Goal: Communication & Community: Answer question/provide support

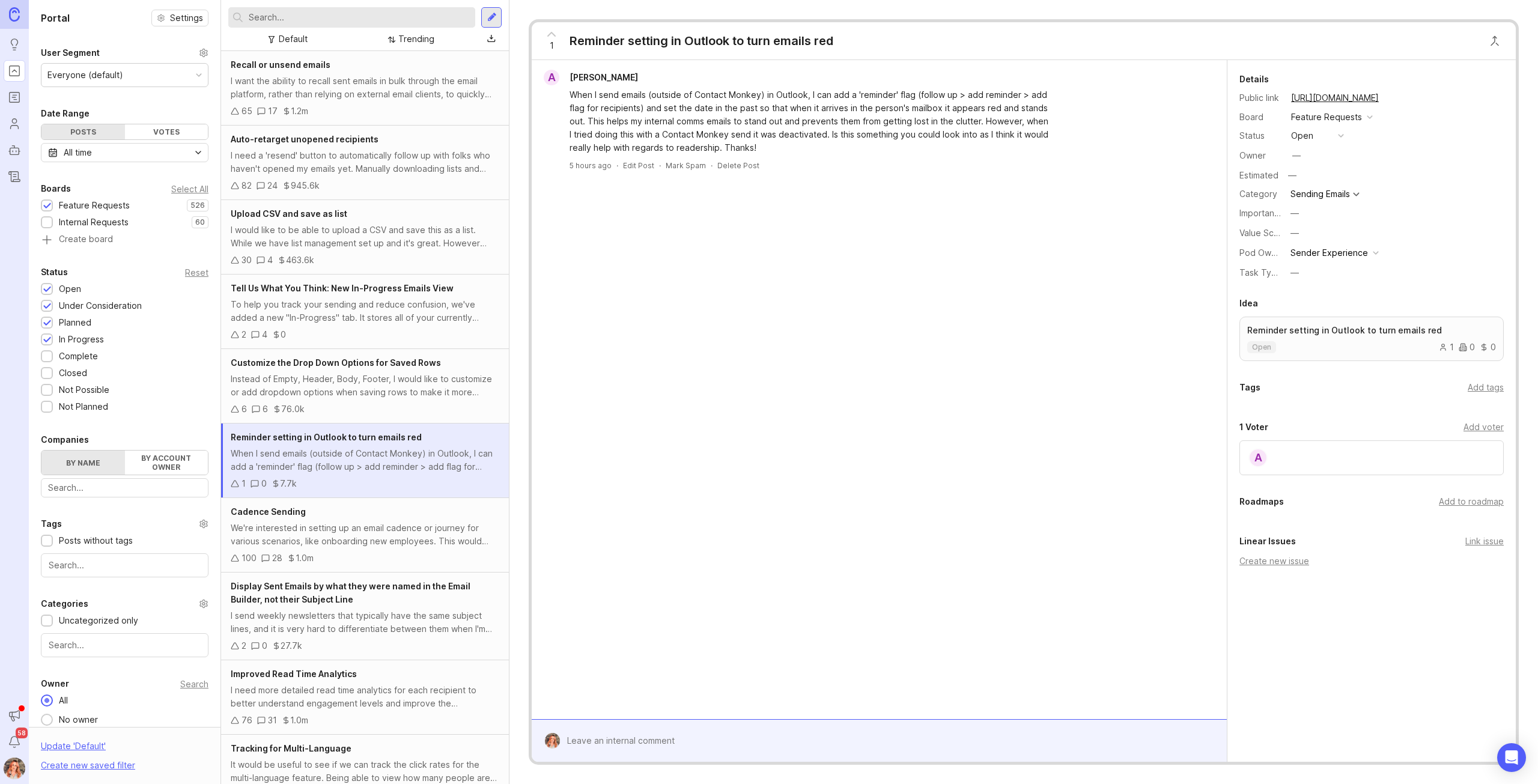
click at [16, 735] on span "58" at bounding box center [22, 733] width 12 height 11
click at [16, 741] on icon "Notifications" at bounding box center [14, 742] width 13 height 15
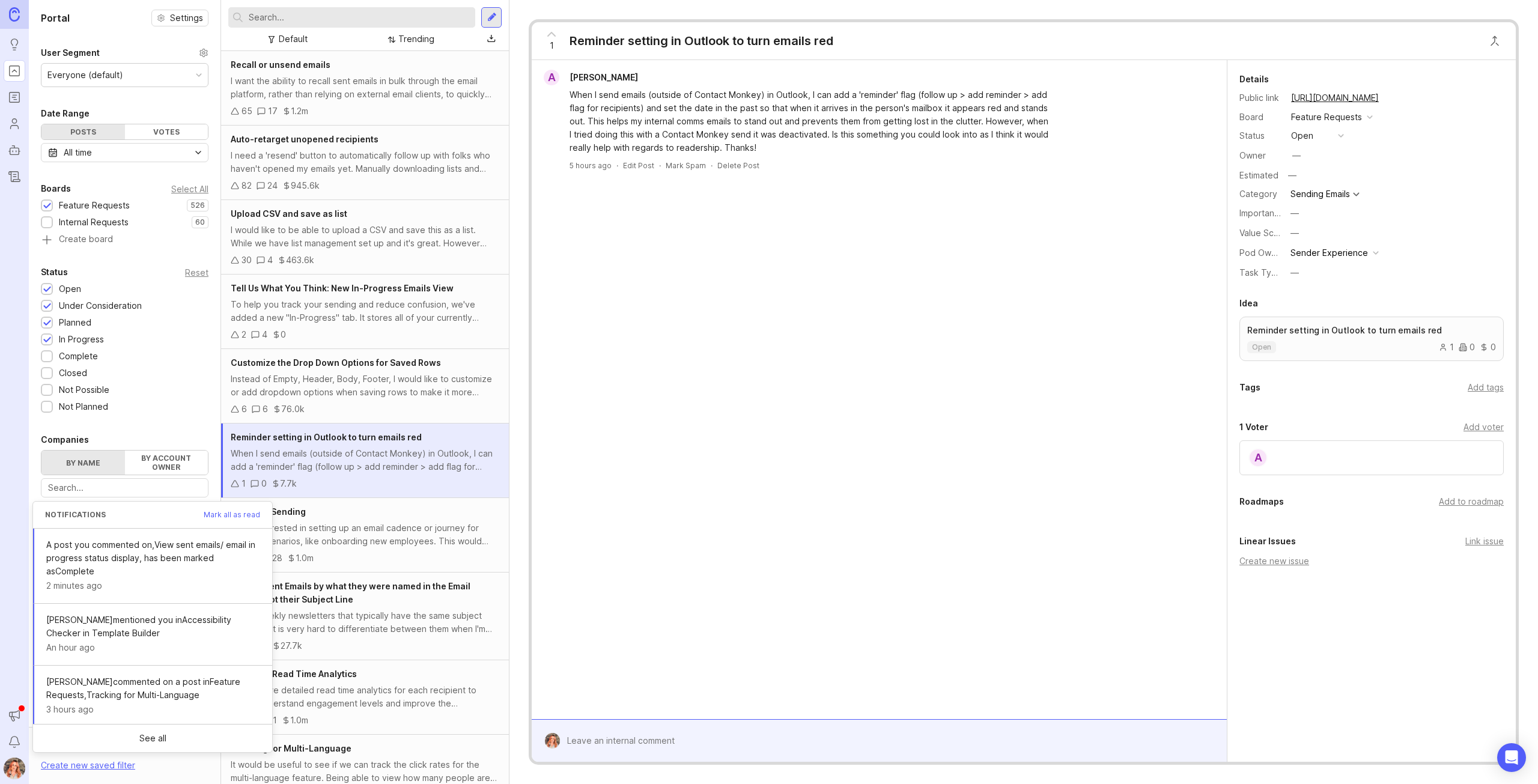
scroll to position [60, 0]
drag, startPoint x: 144, startPoint y: 645, endPoint x: 346, endPoint y: 625, distance: 203.0
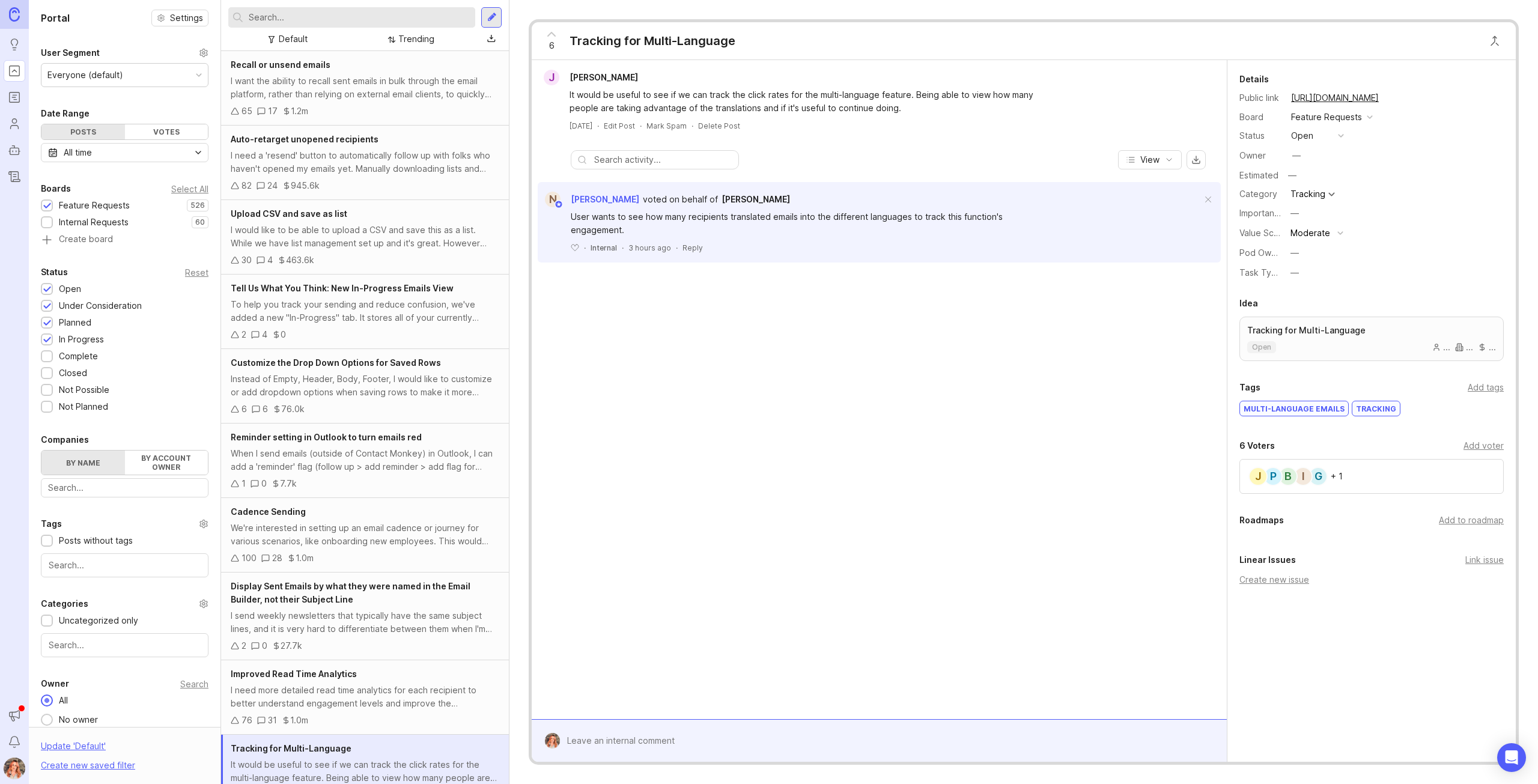
scroll to position [25, 0]
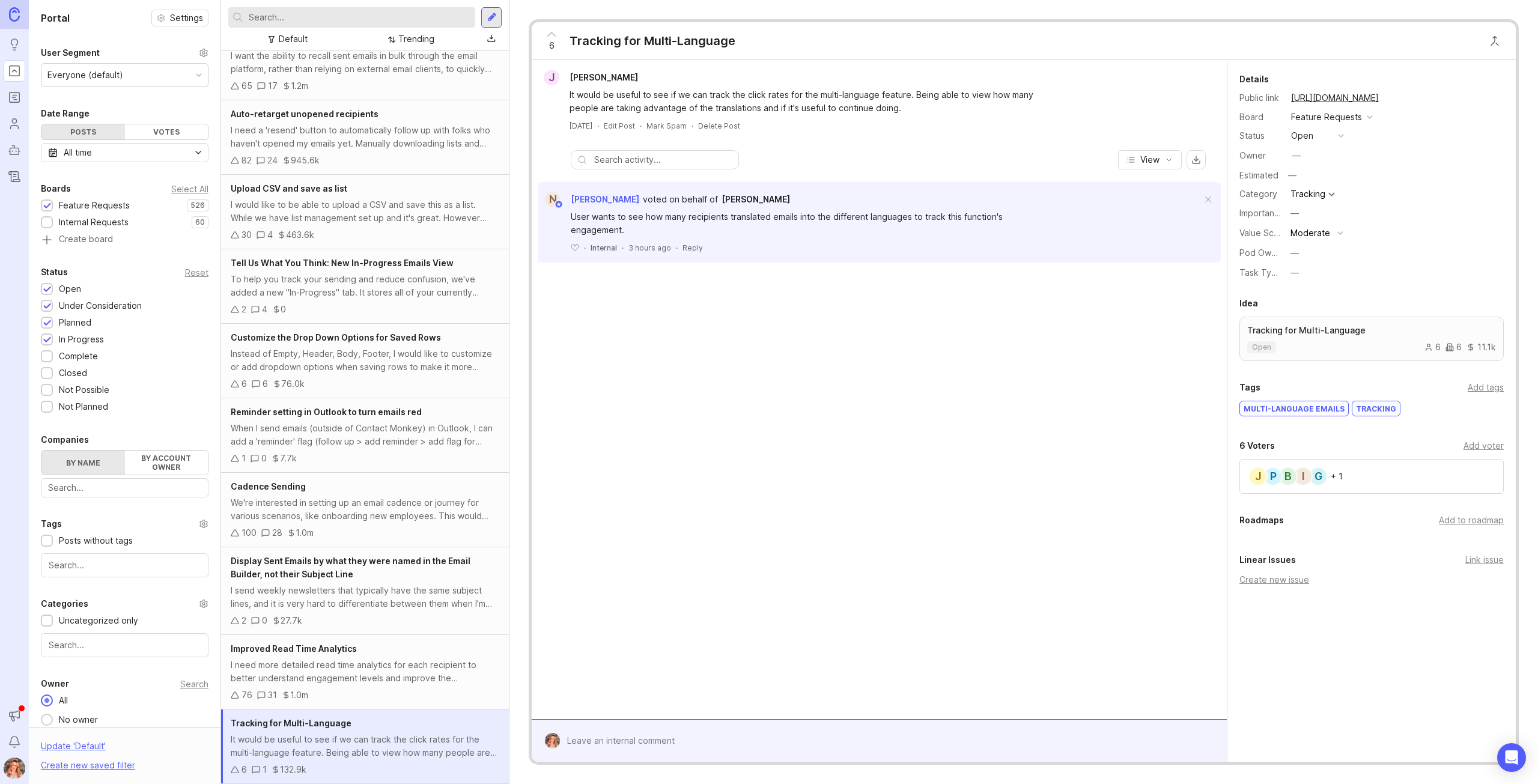
click at [1296, 254] on div "—" at bounding box center [1294, 253] width 8 height 13
click at [1326, 292] on Experience "Sender Experience" at bounding box center [1317, 296] width 60 height 22
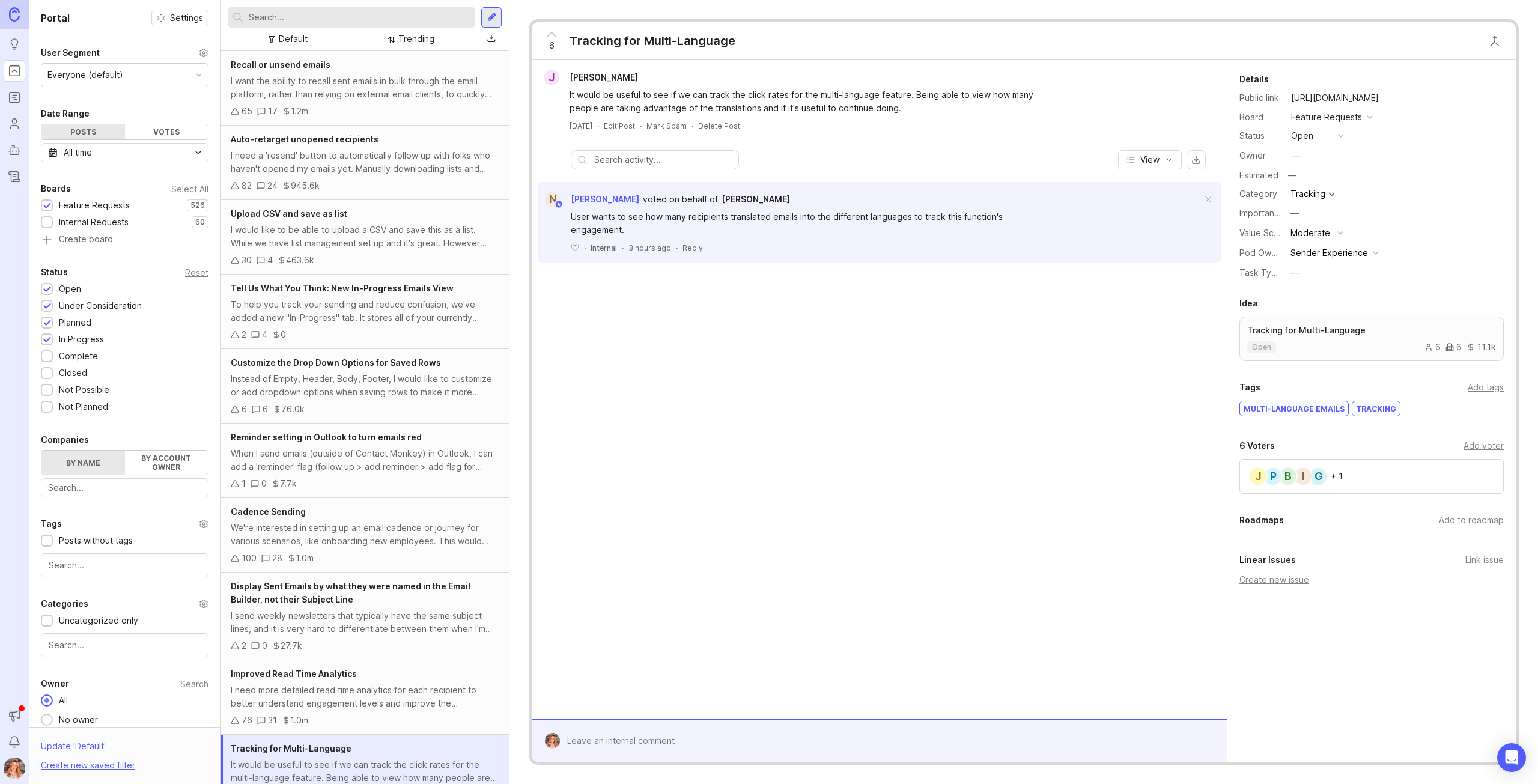
click at [18, 715] on icon "Announcements" at bounding box center [14, 715] width 13 height 15
click at [17, 733] on button "Notifications" at bounding box center [15, 742] width 22 height 22
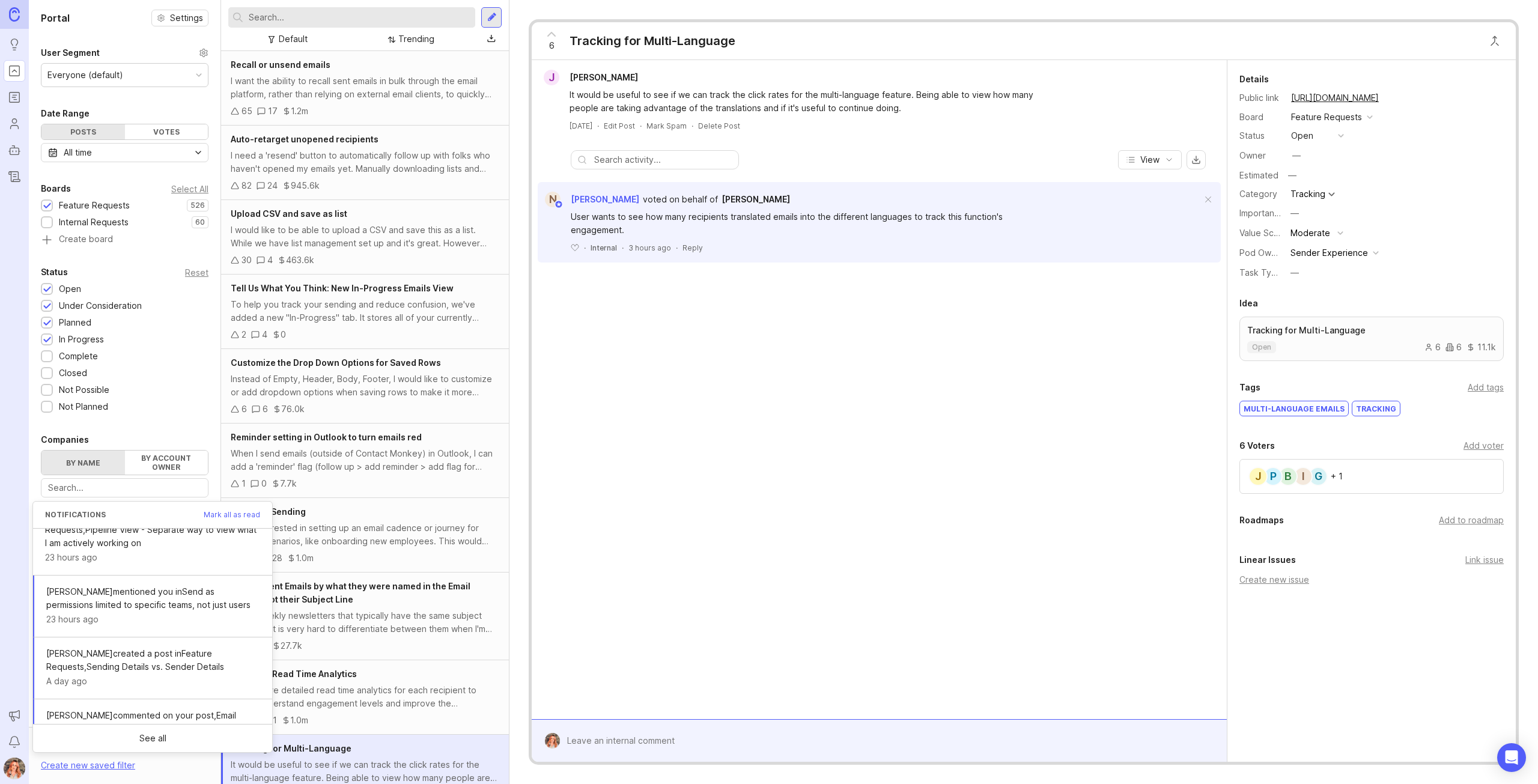
scroll to position [449, 0]
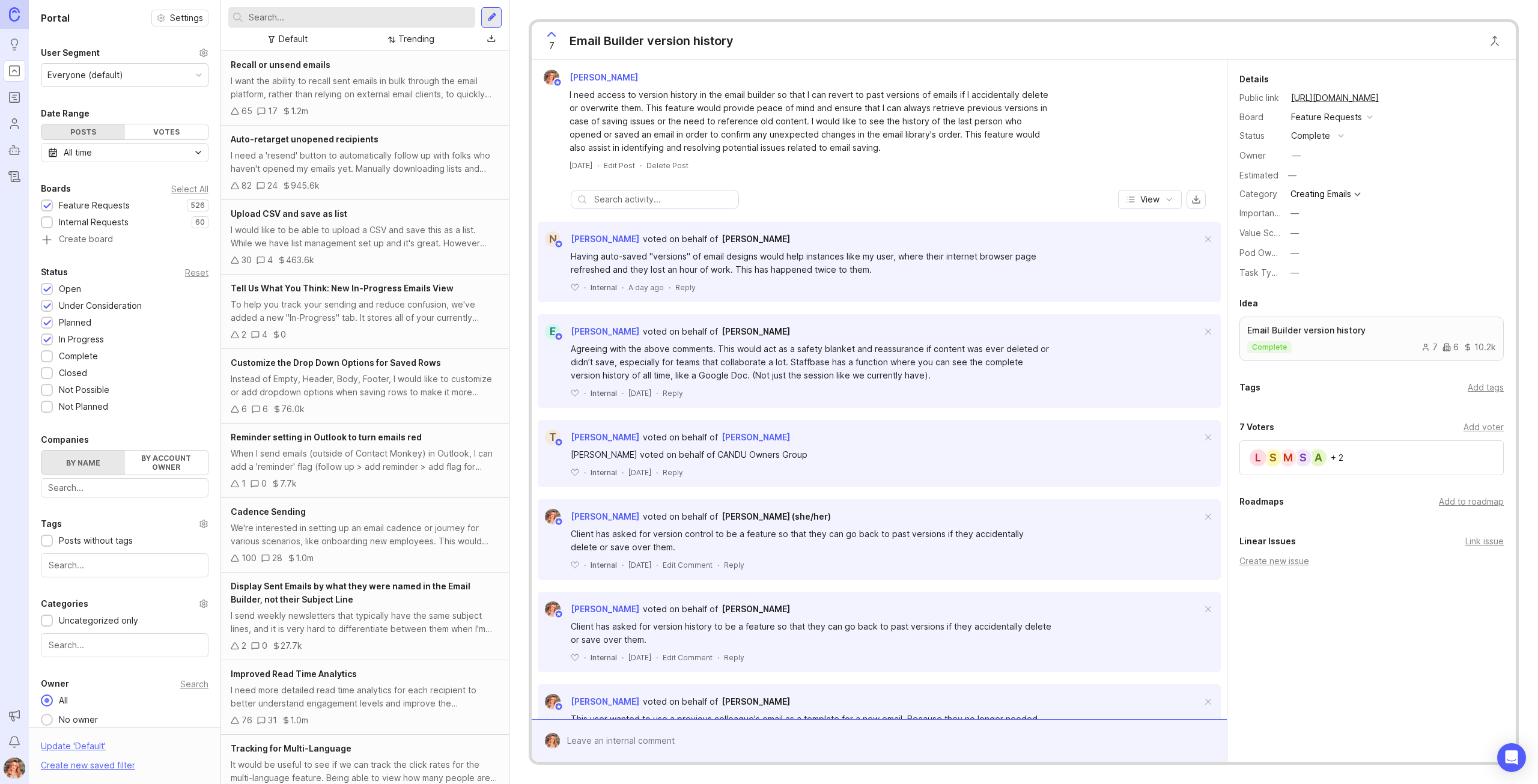
click at [1289, 251] on button "—" at bounding box center [1317, 253] width 60 height 16
click at [1319, 291] on Experience "Sender Experience" at bounding box center [1317, 296] width 60 height 22
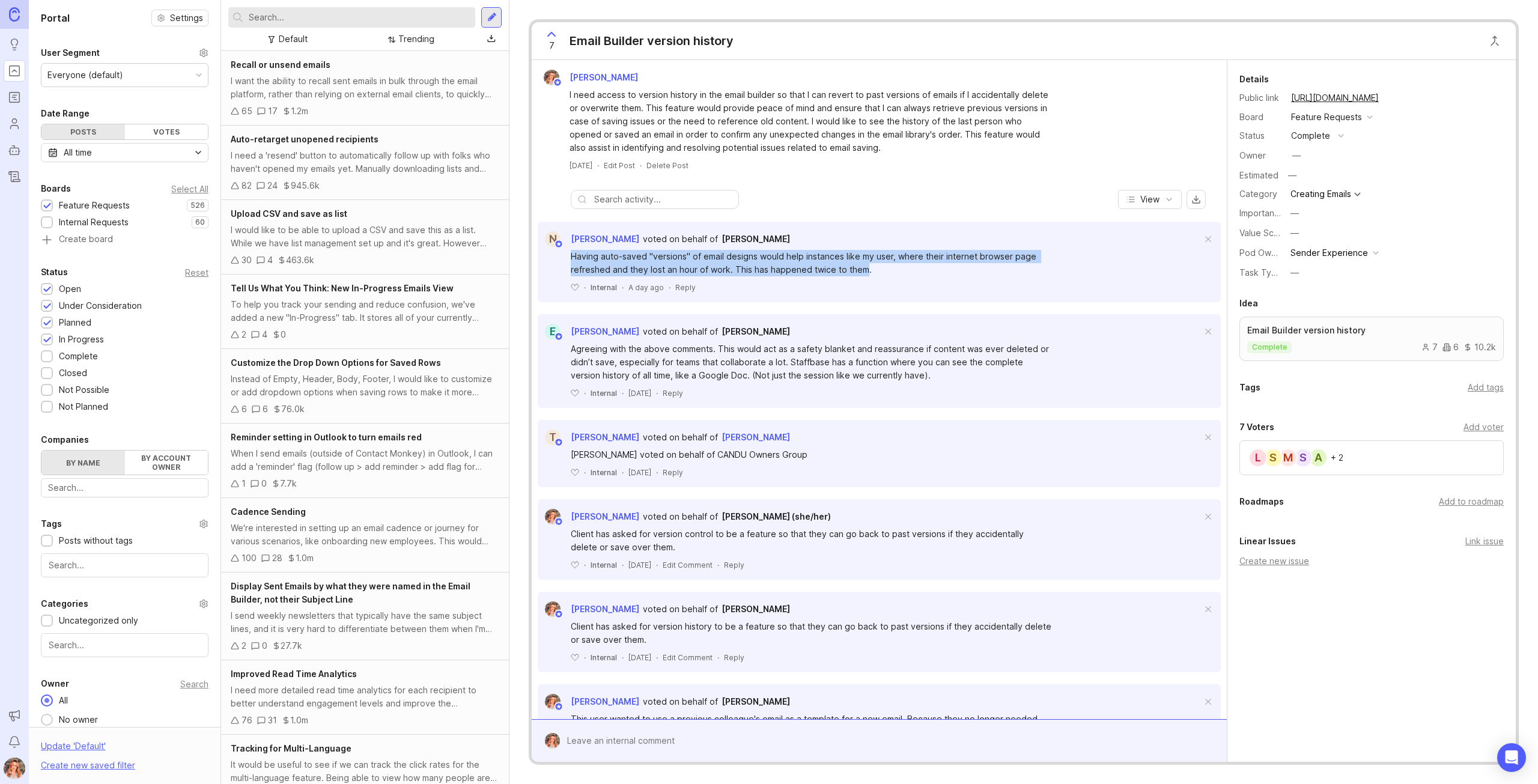
drag, startPoint x: 863, startPoint y: 270, endPoint x: 571, endPoint y: 261, distance: 292.1
click at [571, 261] on div "Having auto-saved "versions" of email designs would help instances like my user…" at bounding box center [811, 263] width 481 height 27
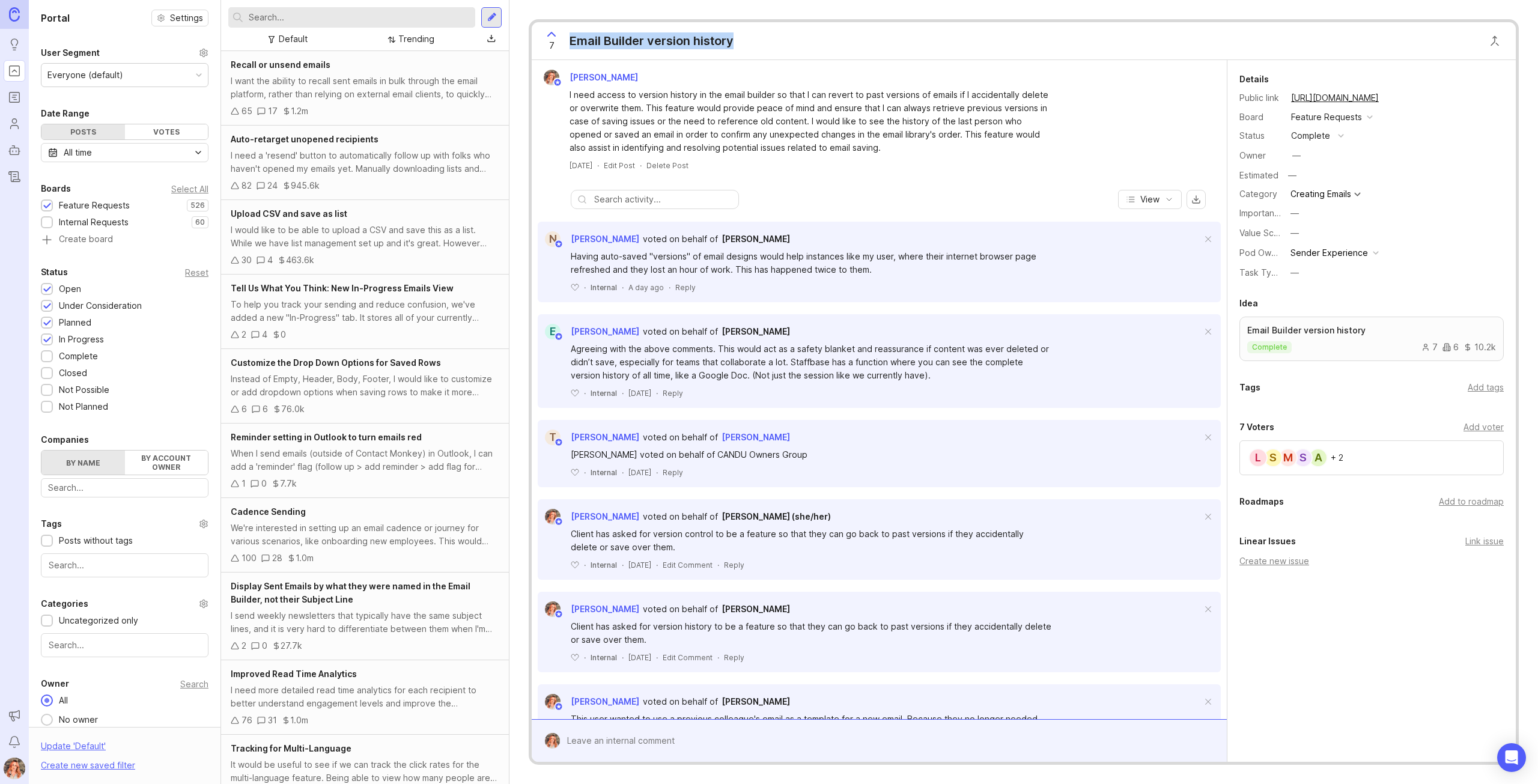
drag, startPoint x: 735, startPoint y: 43, endPoint x: 563, endPoint y: 40, distance: 172.0
click at [563, 40] on div "7 Email Builder version history" at bounding box center [635, 41] width 208 height 37
click at [1196, 439] on span at bounding box center [1209, 438] width 25 height 27
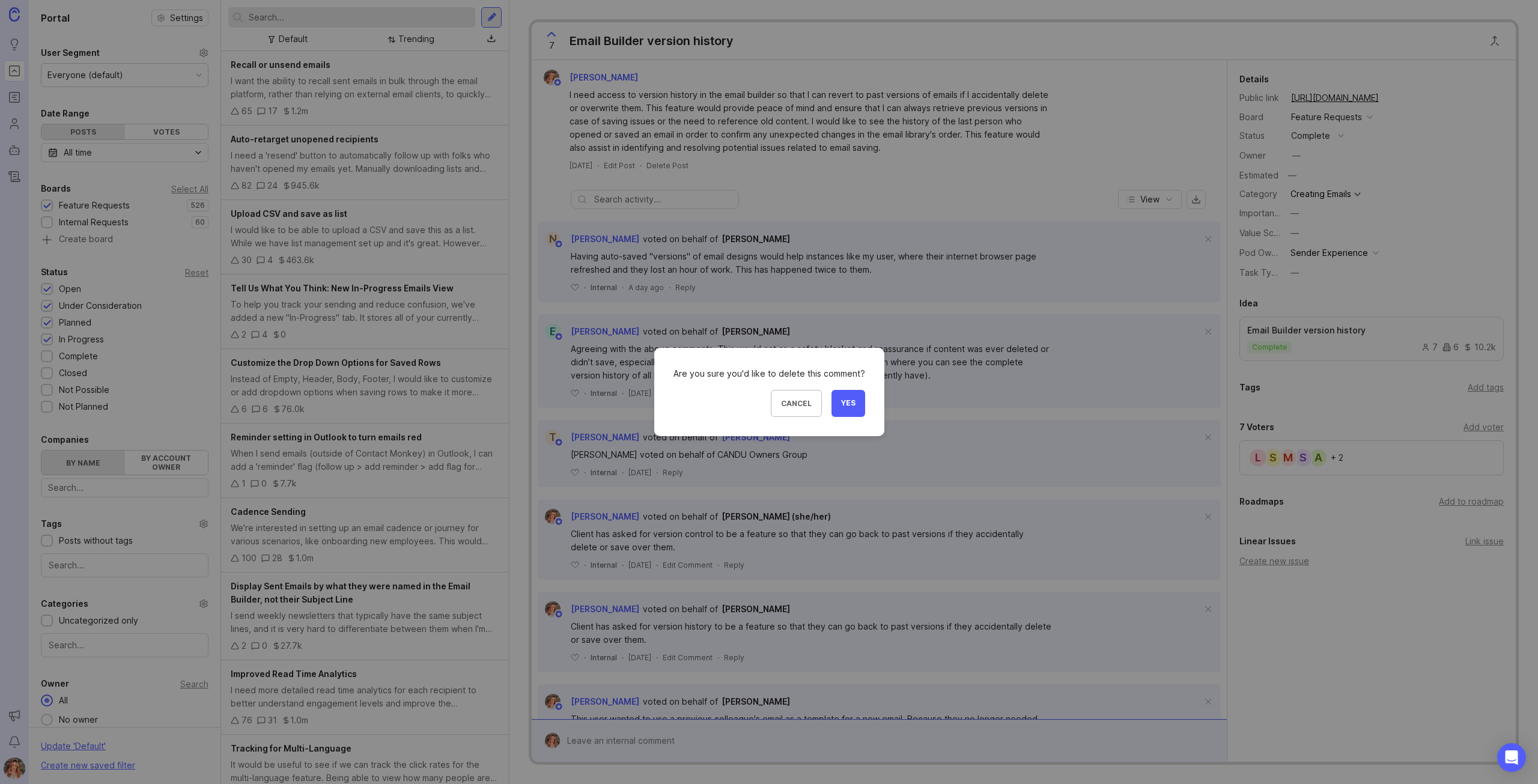
click at [860, 410] on button "Yes" at bounding box center [848, 403] width 34 height 27
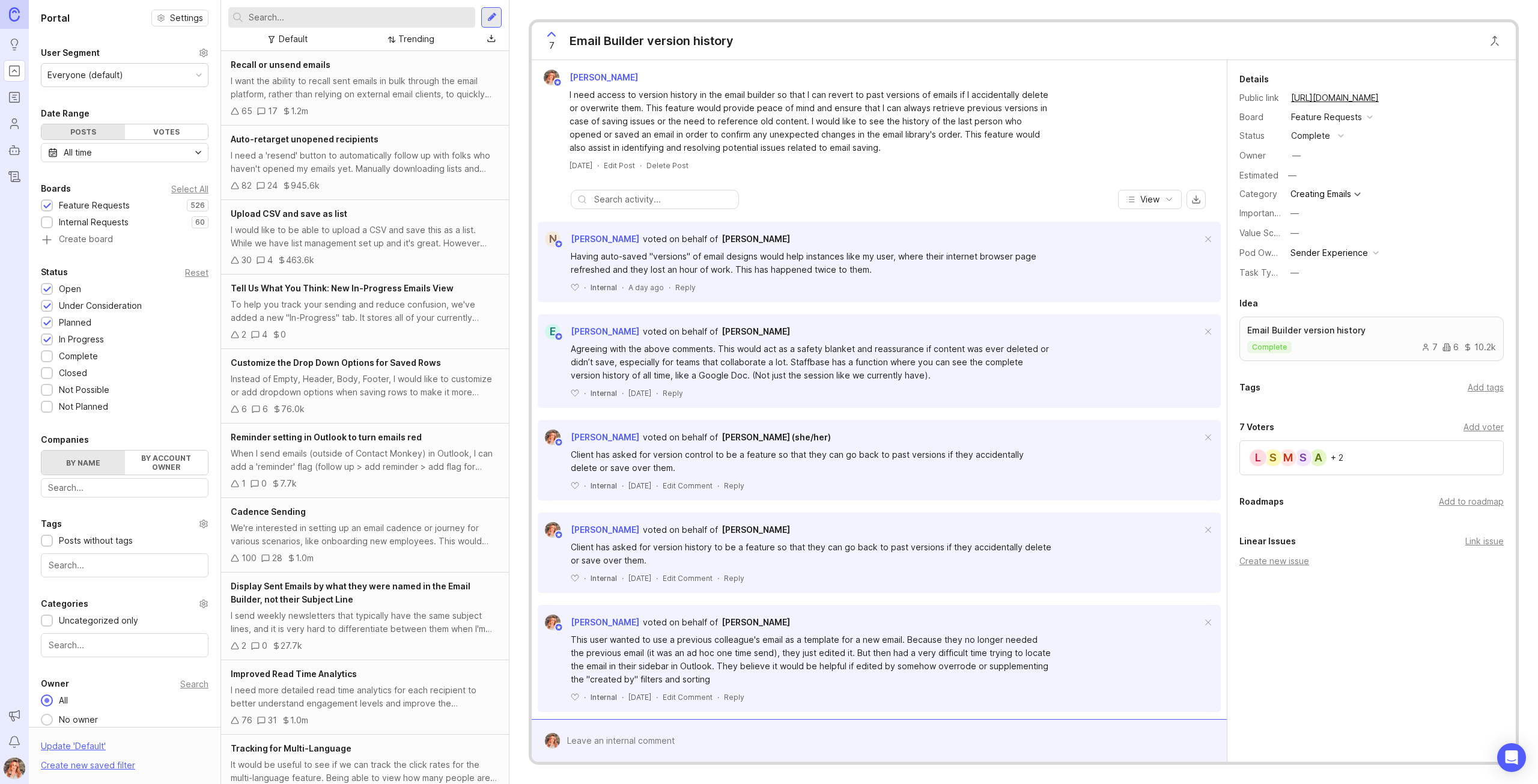
click at [906, 270] on div "Having auto-saved "versions" of email designs would help instances like my user…" at bounding box center [811, 263] width 481 height 27
click at [906, 267] on div "Having auto-saved "versions" of email designs would help instances like my user…" at bounding box center [811, 263] width 481 height 27
drag, startPoint x: 683, startPoint y: 286, endPoint x: 721, endPoint y: 229, distance: 68.5
click at [683, 286] on div "Reply" at bounding box center [685, 288] width 20 height 10
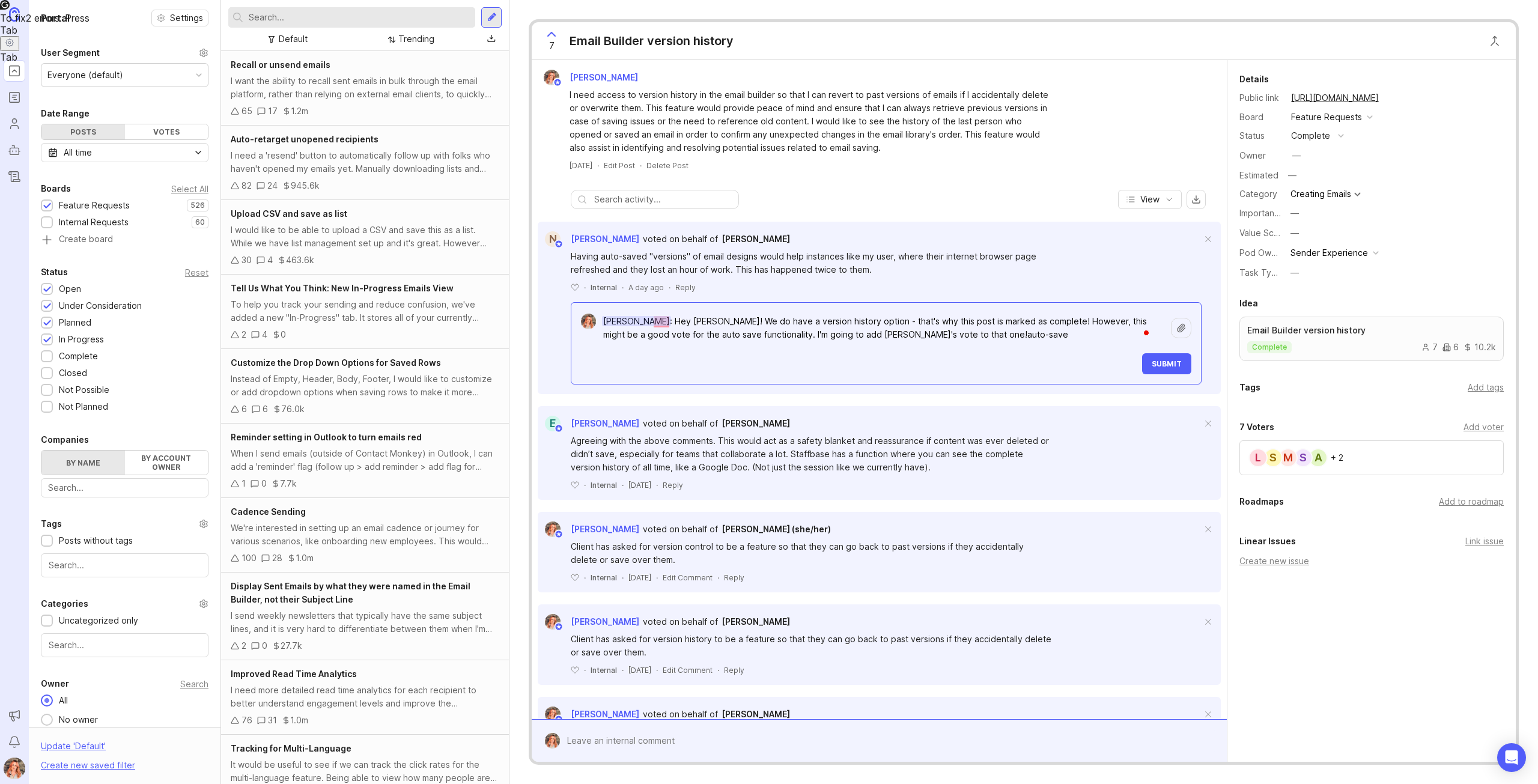
click at [654, 336] on textarea "[PERSON_NAME]: Hey [PERSON_NAME]! We do have a version history option - that's …" at bounding box center [884, 327] width 575 height 36
drag, startPoint x: 909, startPoint y: 332, endPoint x: 960, endPoint y: 332, distance: 51.0
click at [960, 332] on textarea "[PERSON_NAME]: Hey [PERSON_NAME]! We do have a version history option - that's …" at bounding box center [884, 327] width 575 height 36
type textarea "[PERSON_NAME]: Hey [PERSON_NAME]! We do have a version history option - that's …"
click at [1161, 365] on span "Submit" at bounding box center [1166, 364] width 30 height 9
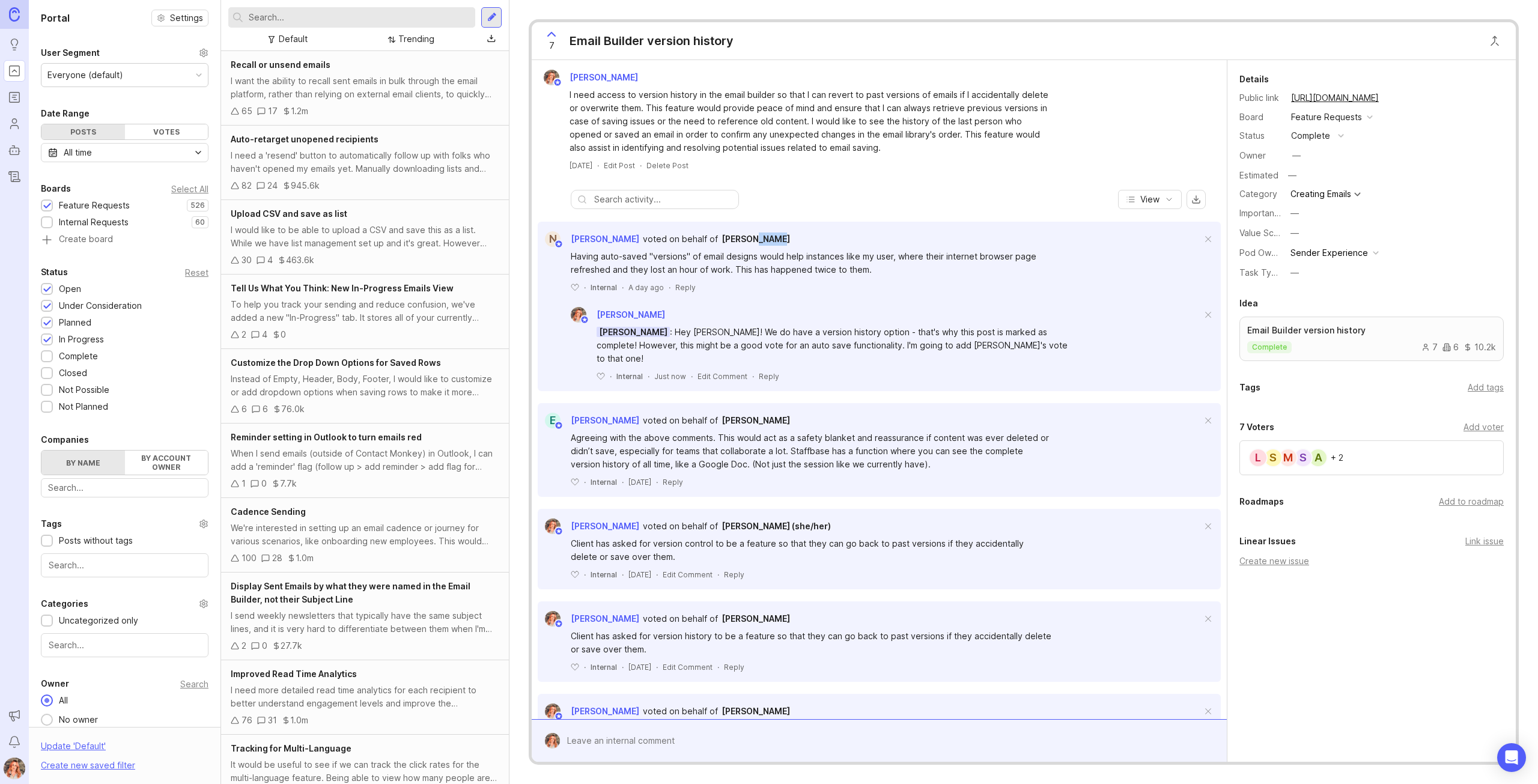
drag, startPoint x: 754, startPoint y: 239, endPoint x: 725, endPoint y: 245, distance: 29.6
click at [725, 245] on div "N [PERSON_NAME] voted on behalf of [PERSON_NAME]" at bounding box center [879, 239] width 683 height 16
click at [724, 244] on div "[PERSON_NAME]" at bounding box center [756, 239] width 73 height 16
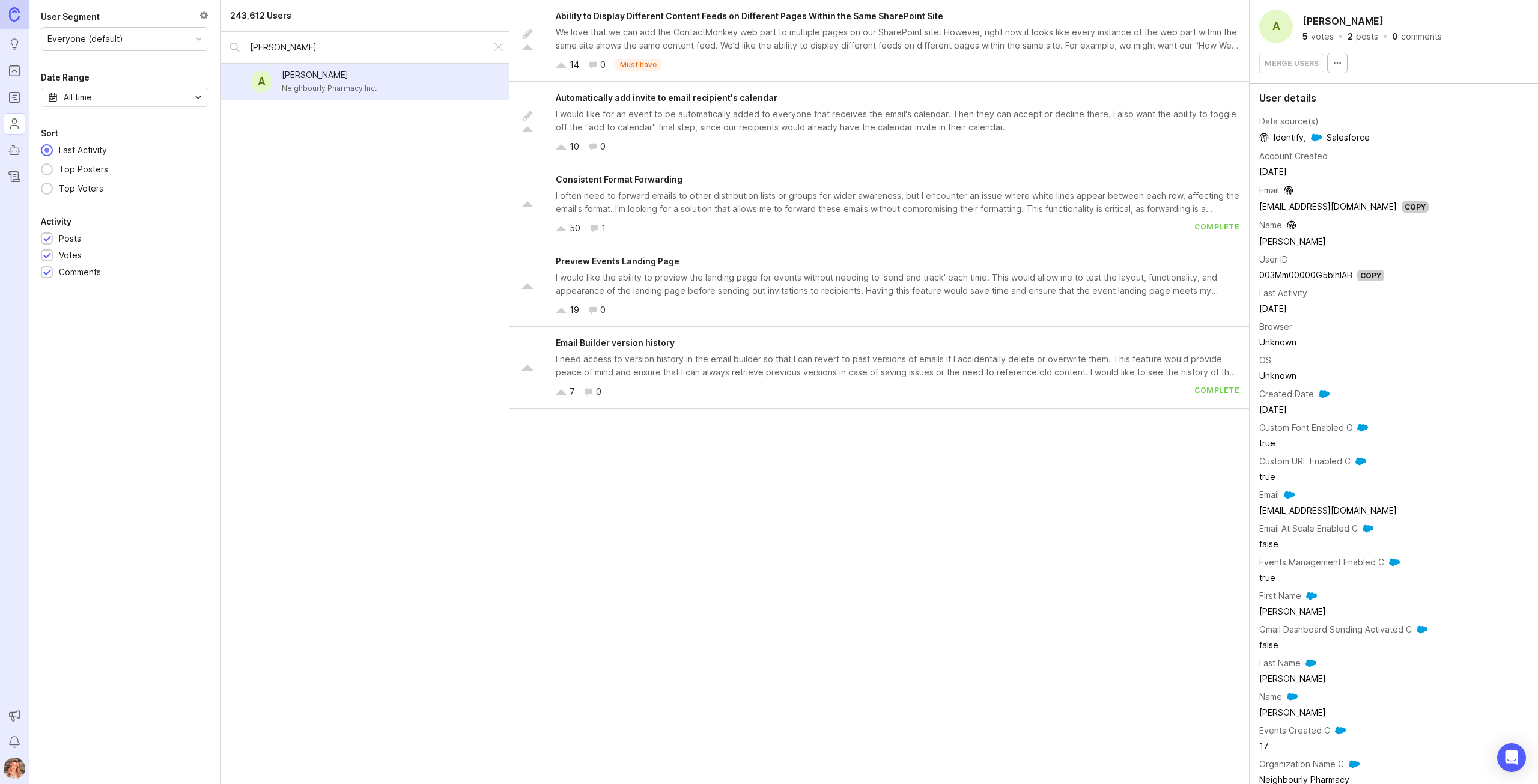
click at [1335, 57] on button "button" at bounding box center [1337, 63] width 20 height 20
drag, startPoint x: 888, startPoint y: 500, endPoint x: 1012, endPoint y: 386, distance: 168.4
click at [891, 496] on div "Ability to Display Different Content Feeds on Different Pages Within the Same S…" at bounding box center [879, 392] width 740 height 784
click at [1402, 207] on div "Copy" at bounding box center [1415, 207] width 27 height 11
click at [121, 33] on div "Everyone (default)" at bounding box center [124, 39] width 167 height 23
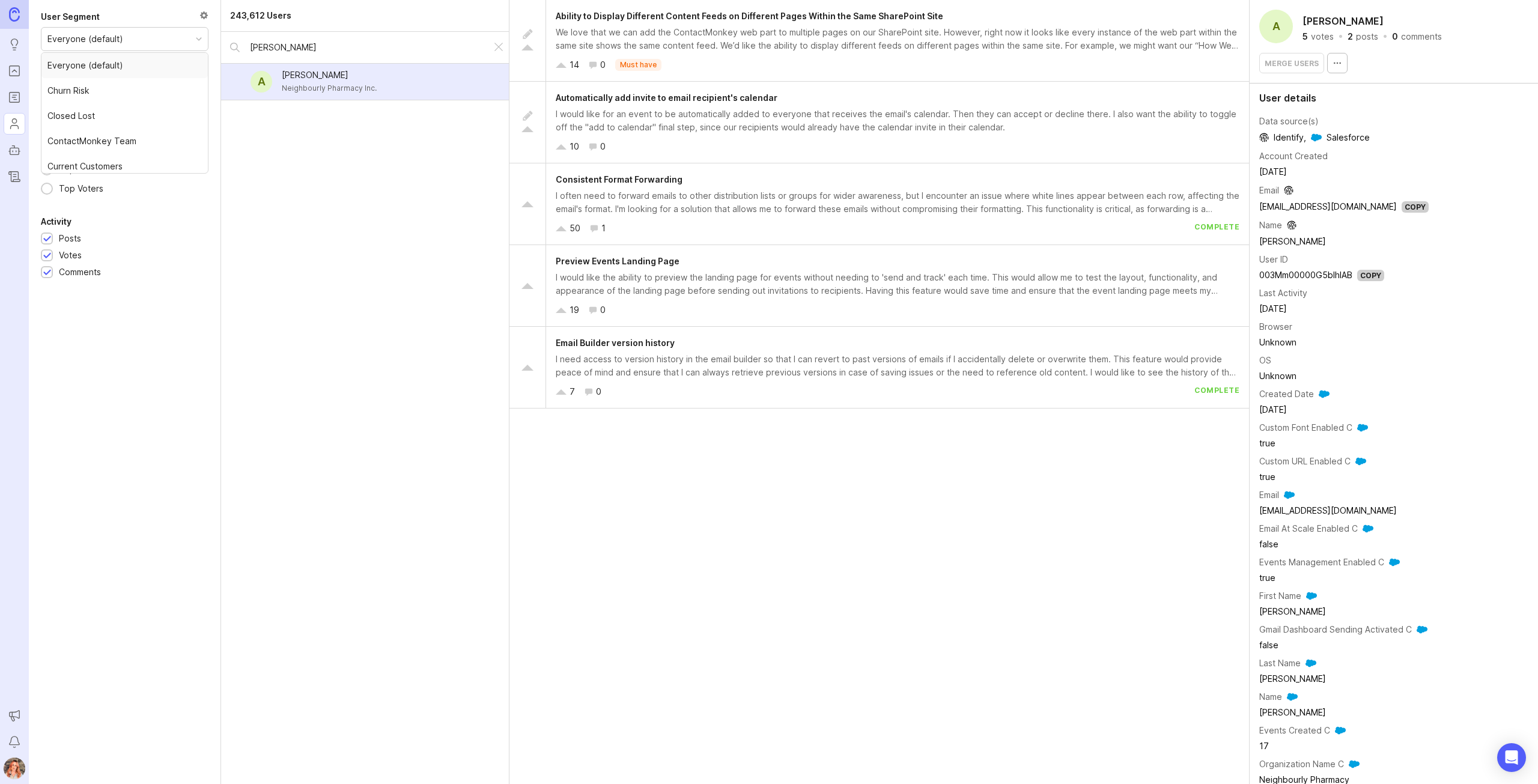
click at [13, 15] on img at bounding box center [14, 14] width 11 height 14
click at [16, 50] on icon "Ideas" at bounding box center [15, 50] width 3 height 0
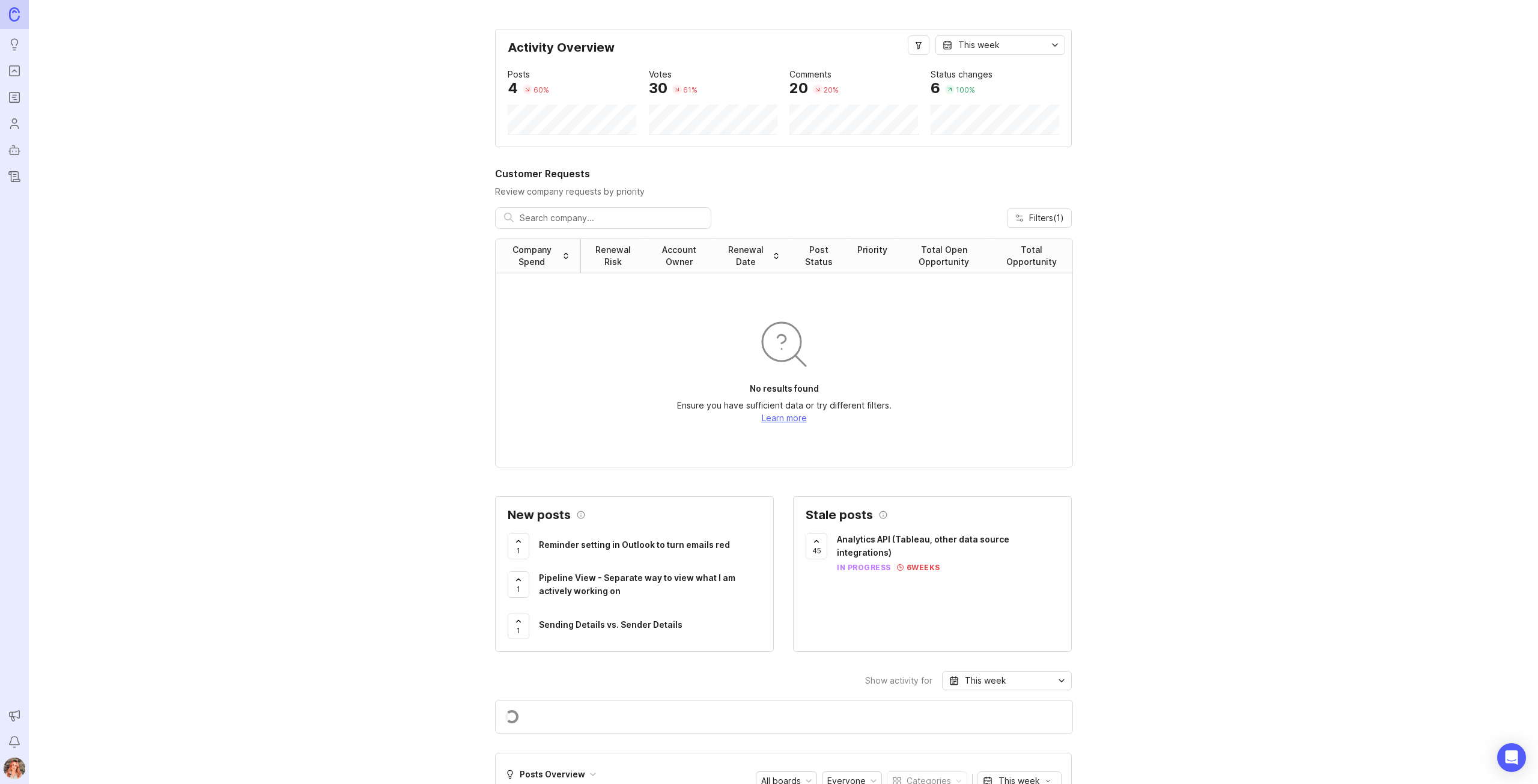
click at [15, 46] on icon "Ideas" at bounding box center [14, 44] width 13 height 15
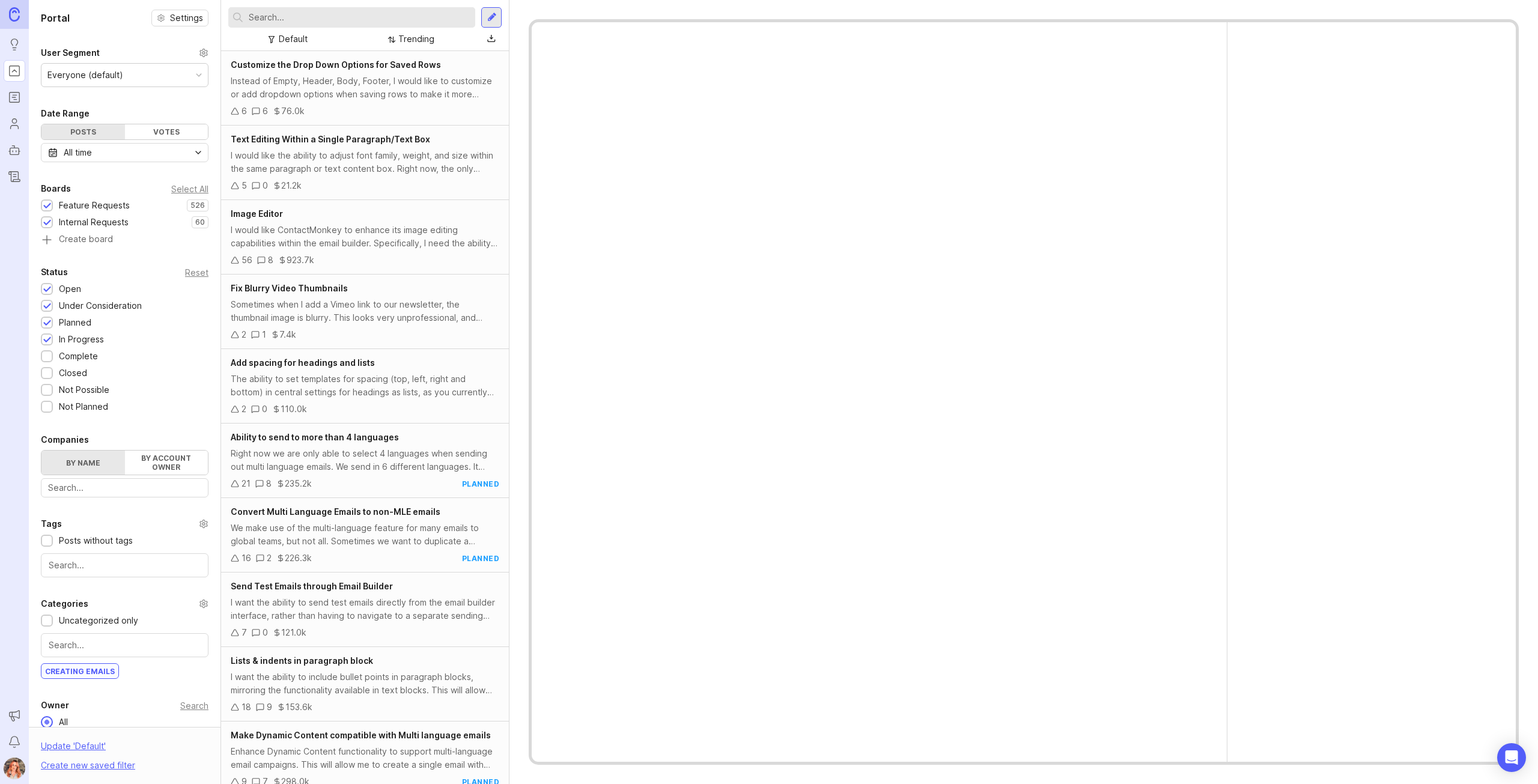
click at [329, 16] on input "text" at bounding box center [360, 17] width 222 height 13
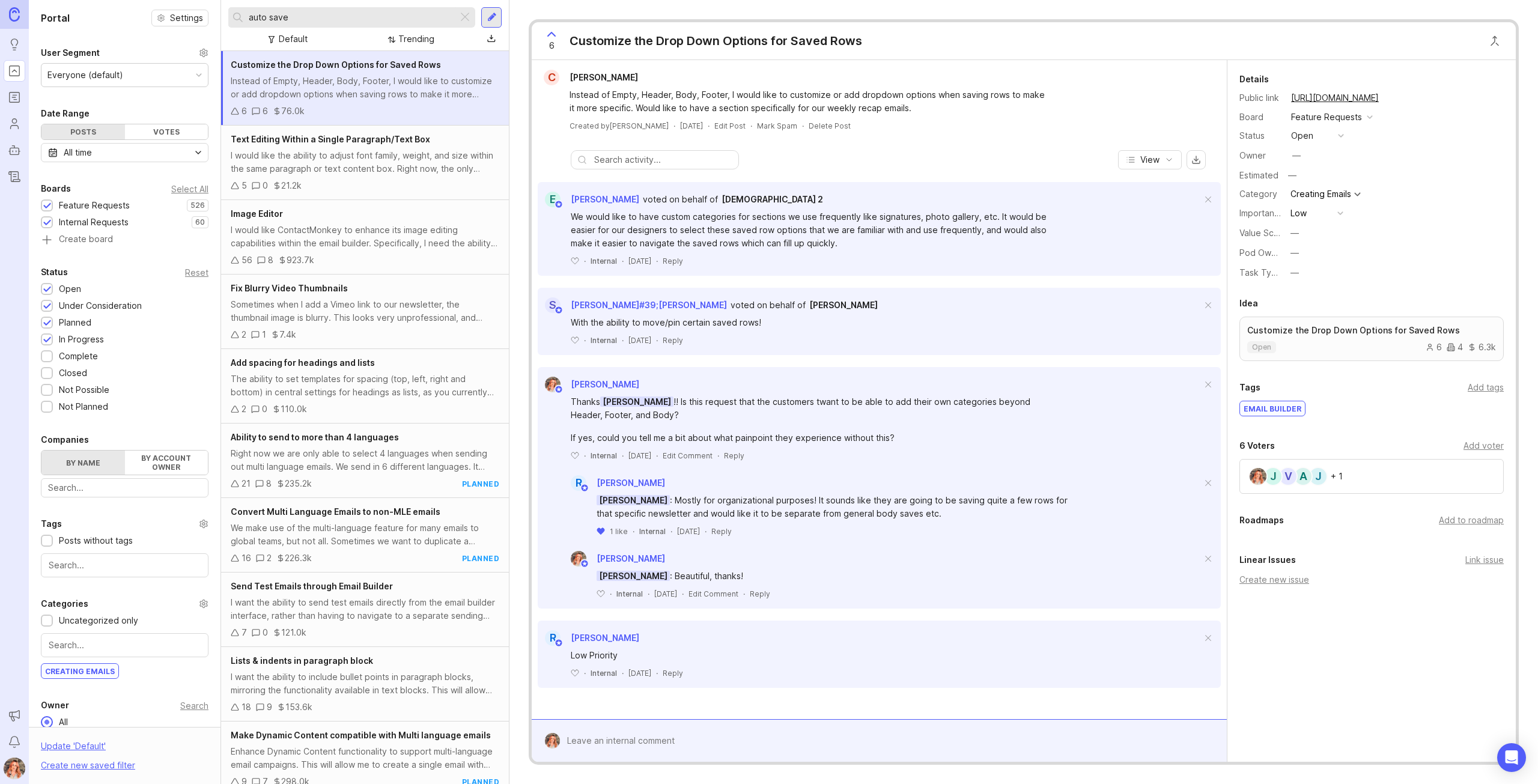
type input "auto save"
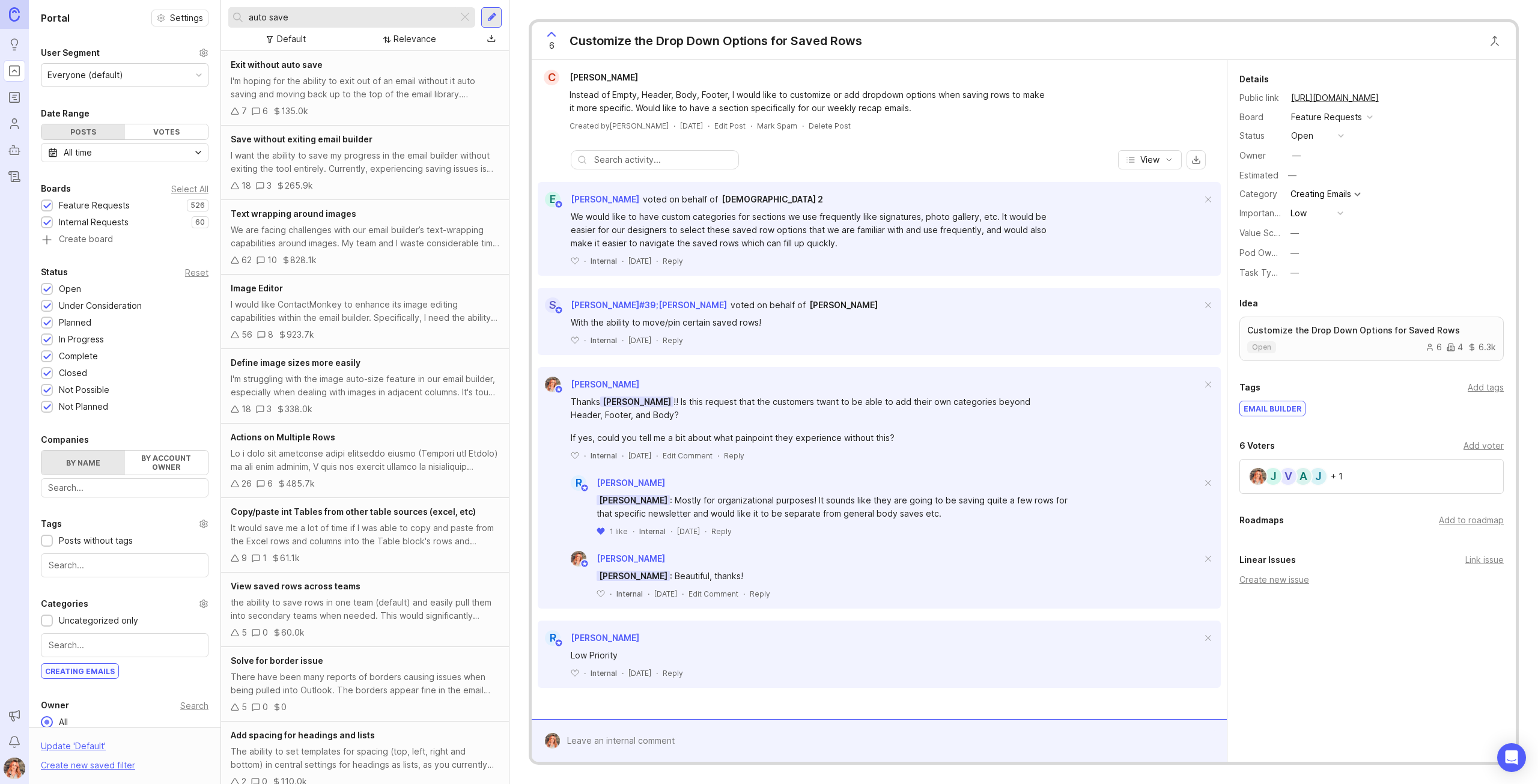
click at [385, 87] on div "I'm hoping for the ability to exit out of an email without it auto saving and m…" at bounding box center [365, 88] width 269 height 27
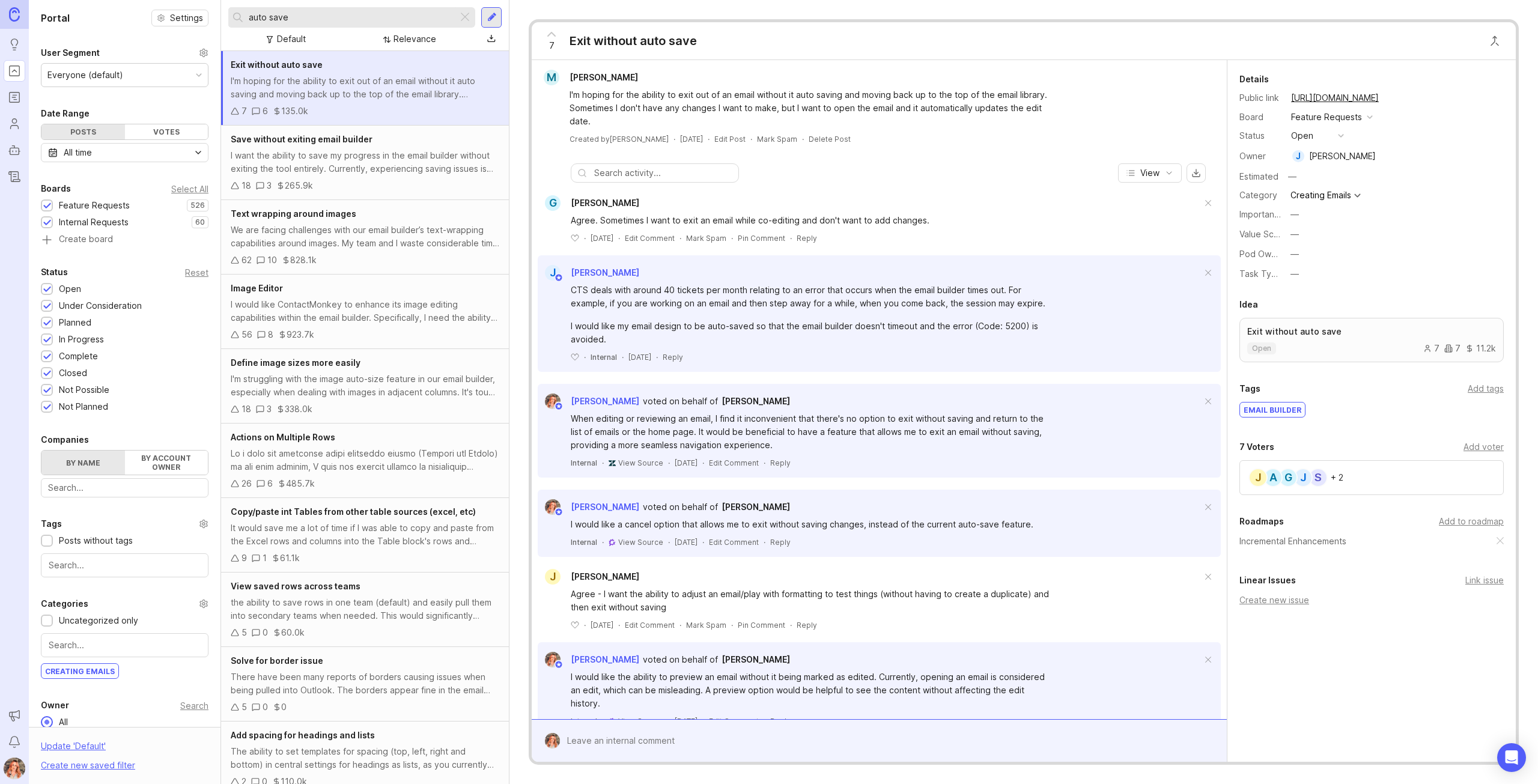
drag, startPoint x: 371, startPoint y: 170, endPoint x: 927, endPoint y: 156, distance: 556.2
click at [372, 170] on div "I want the ability to save my progress in the email builder without exiting the…" at bounding box center [365, 162] width 269 height 27
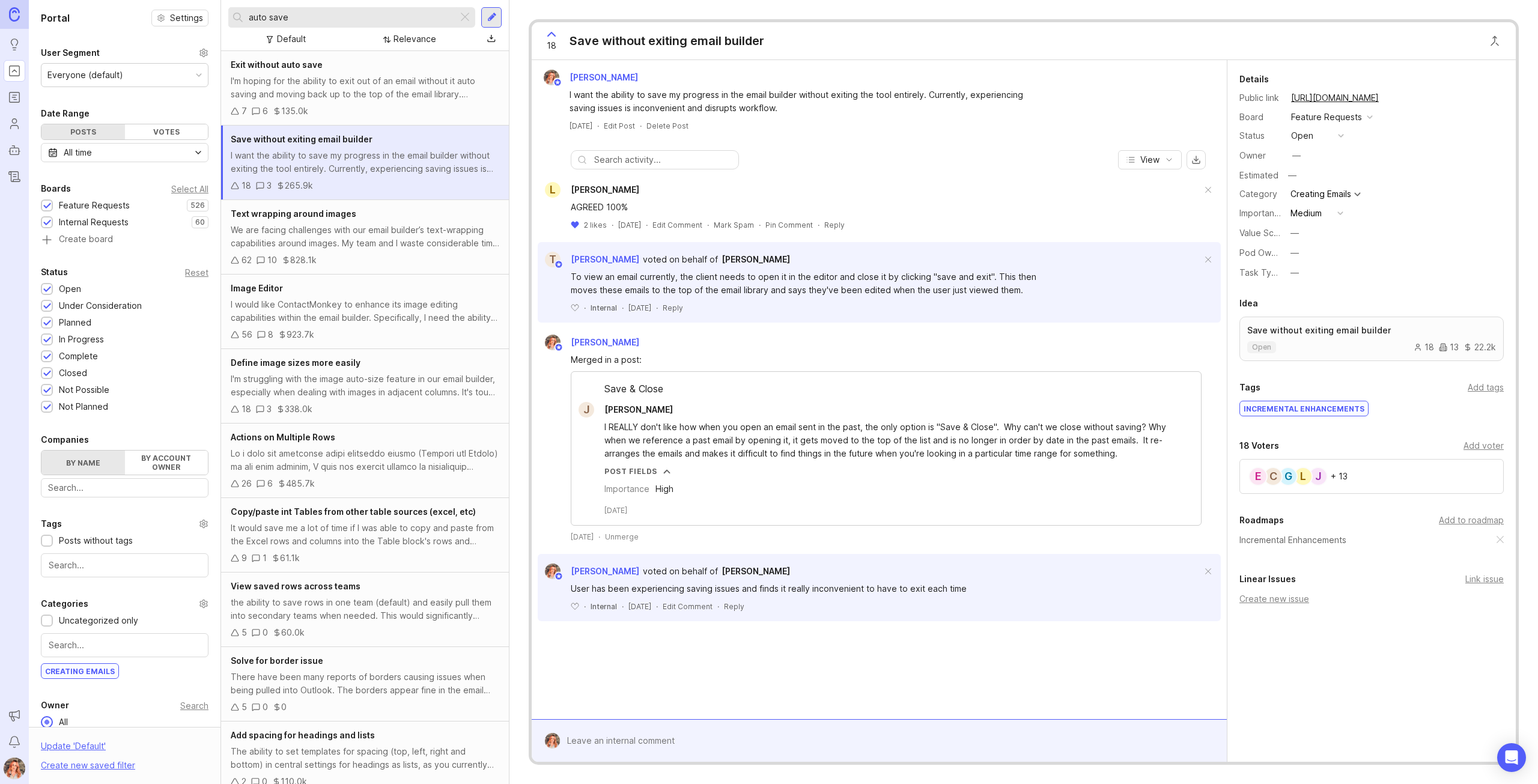
click at [1414, 472] on div "J L G C E + 13" at bounding box center [1371, 476] width 264 height 35
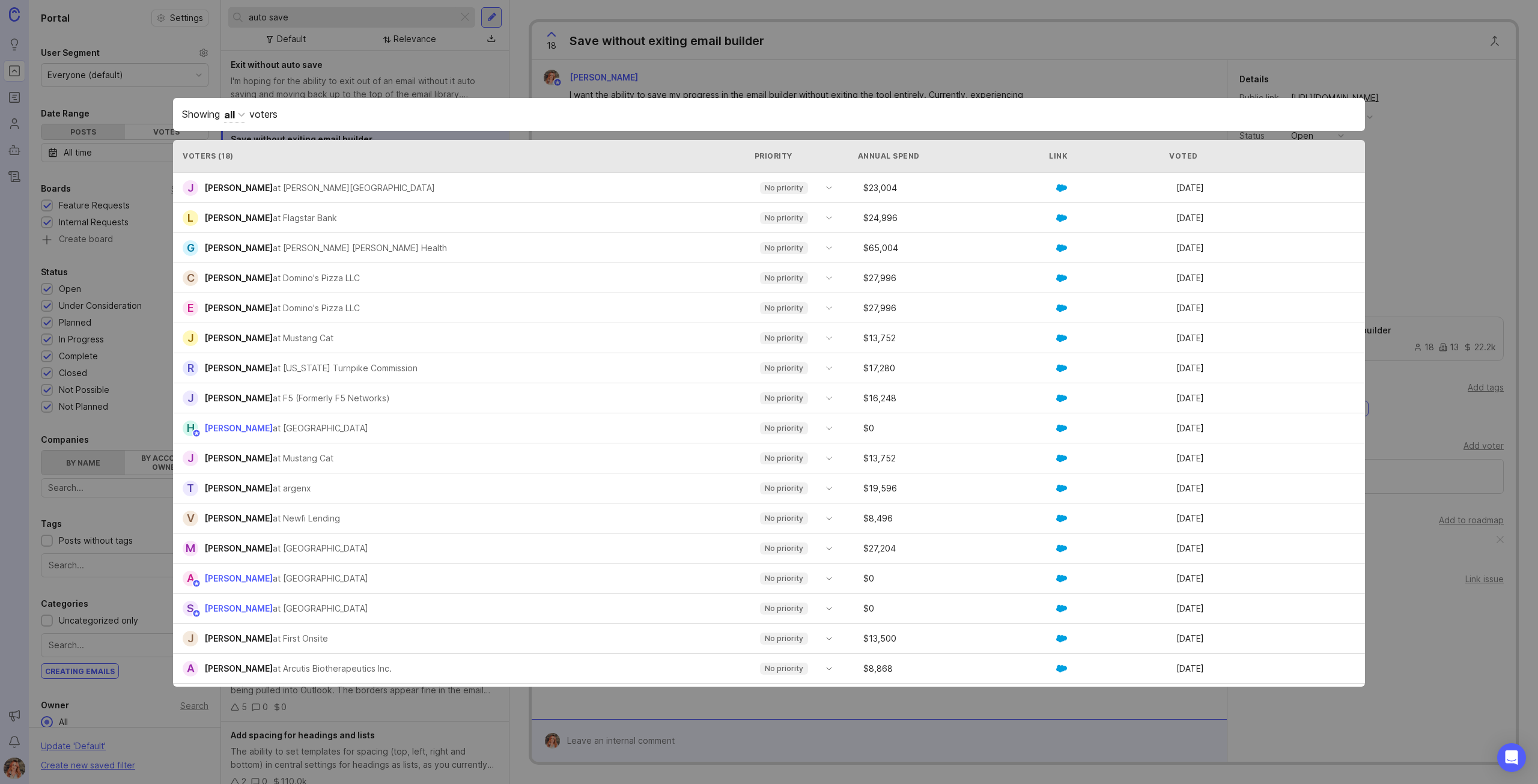
drag, startPoint x: 1465, startPoint y: 636, endPoint x: 1500, endPoint y: 456, distance: 183.4
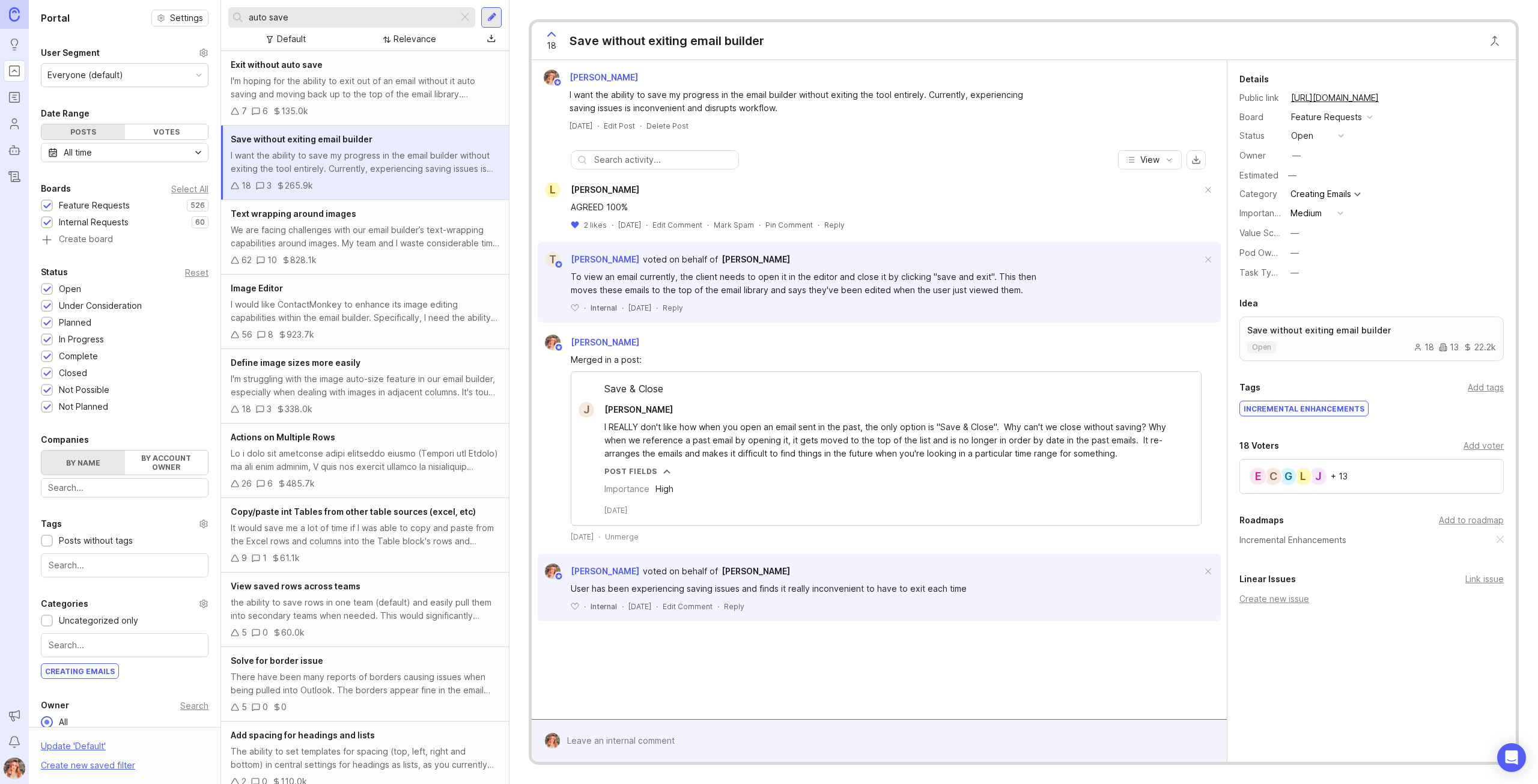
click at [1494, 441] on div "Add voter" at bounding box center [1484, 445] width 41 height 13
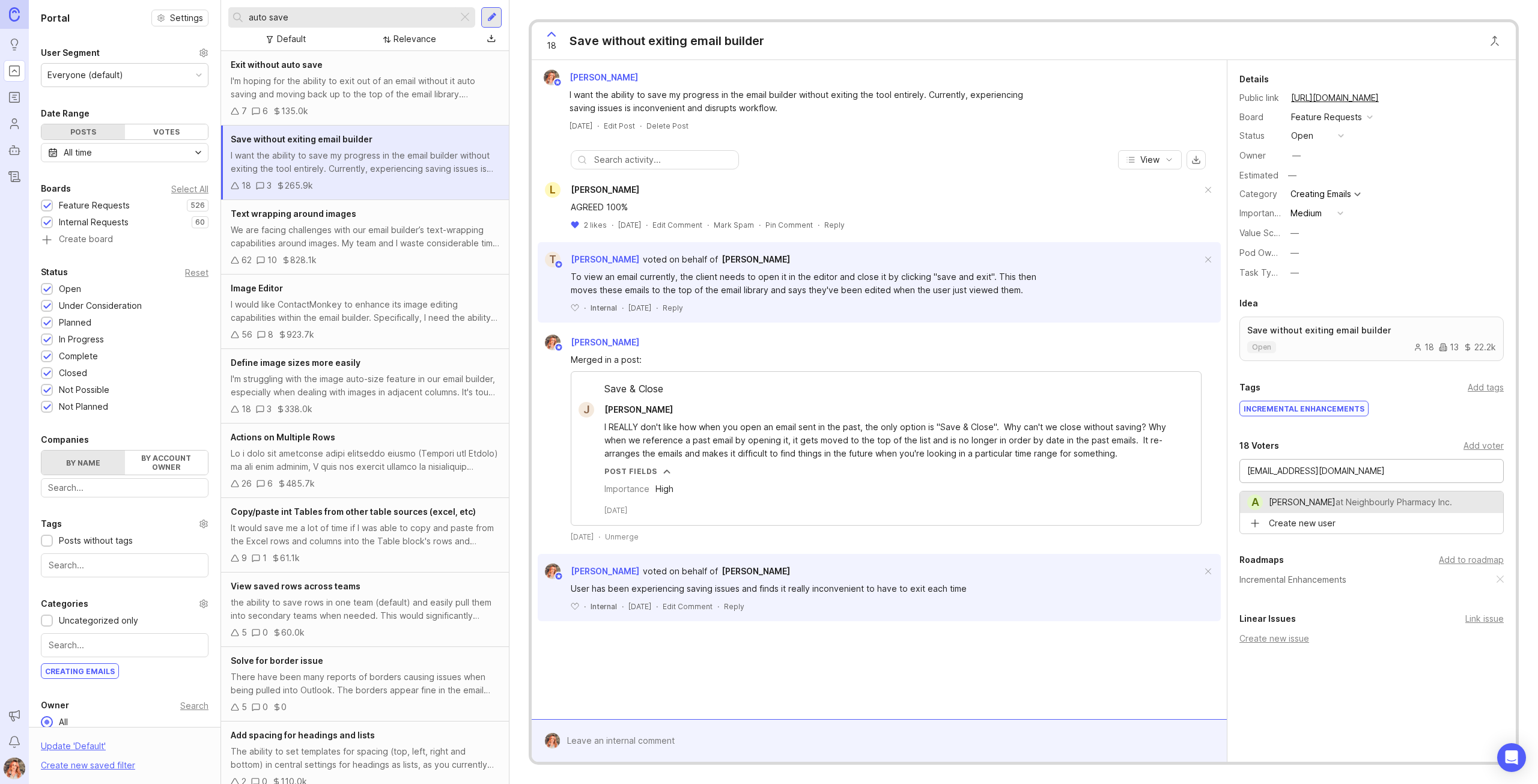
type input "[PERSON_NAME]"
click at [1299, 236] on button "—" at bounding box center [1317, 233] width 60 height 16
drag, startPoint x: 1306, startPoint y: 323, endPoint x: 1303, endPoint y: 311, distance: 12.4
click at [1306, 323] on li "Moderate" at bounding box center [1317, 320] width 60 height 22
click at [1295, 251] on div "—" at bounding box center [1294, 253] width 8 height 13
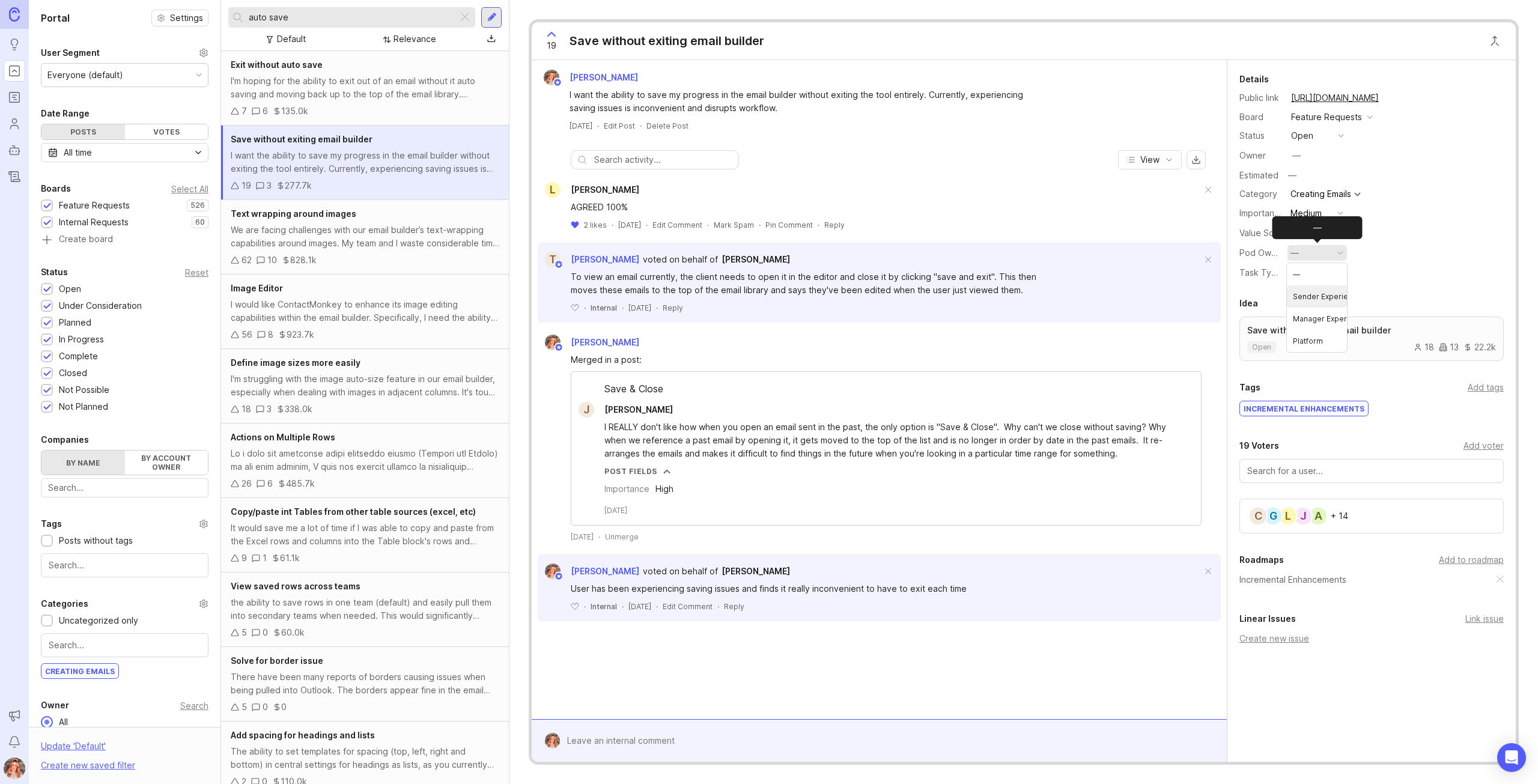
drag, startPoint x: 1319, startPoint y: 296, endPoint x: 1270, endPoint y: 180, distance: 125.9
click at [1319, 296] on Experience "Sender Experience" at bounding box center [1317, 296] width 60 height 22
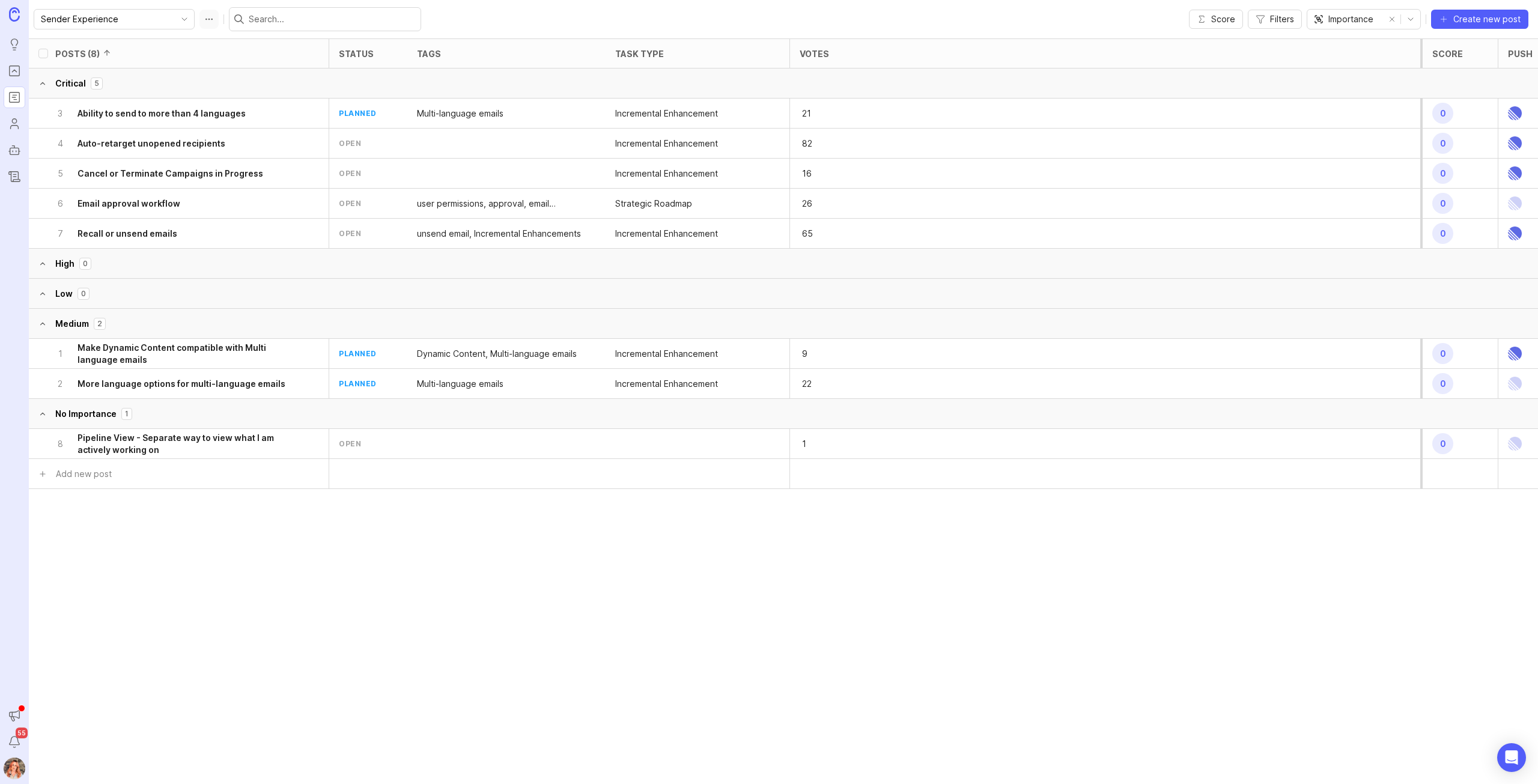
click at [200, 18] on button "Roadmap options" at bounding box center [209, 19] width 19 height 19
click at [720, 14] on div "Sender Experience Score Filters Importance Create new post" at bounding box center [784, 19] width 1509 height 39
click at [1280, 19] on span "Filters" at bounding box center [1282, 19] width 24 height 12
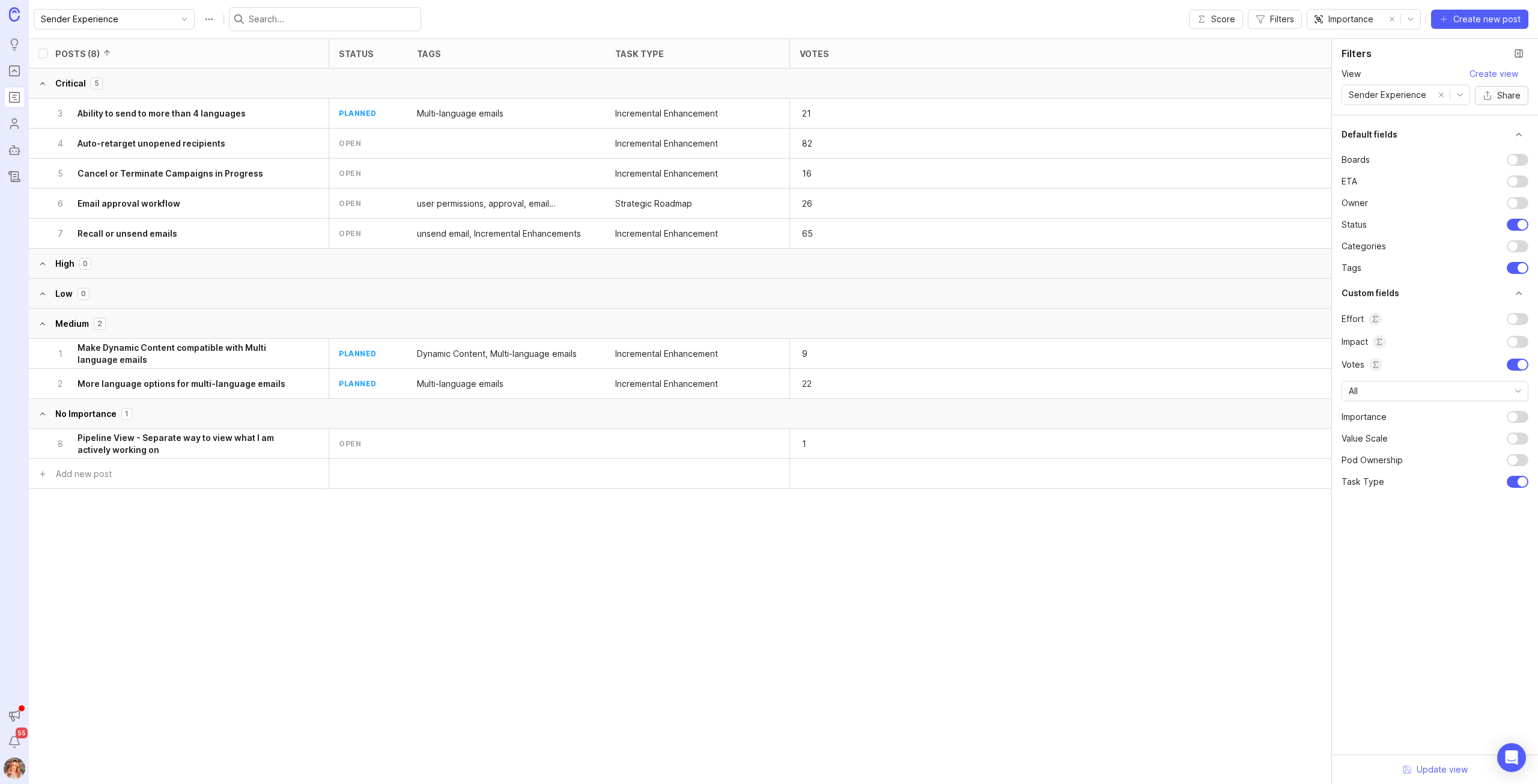
click at [1503, 99] on span "Share" at bounding box center [1509, 95] width 23 height 12
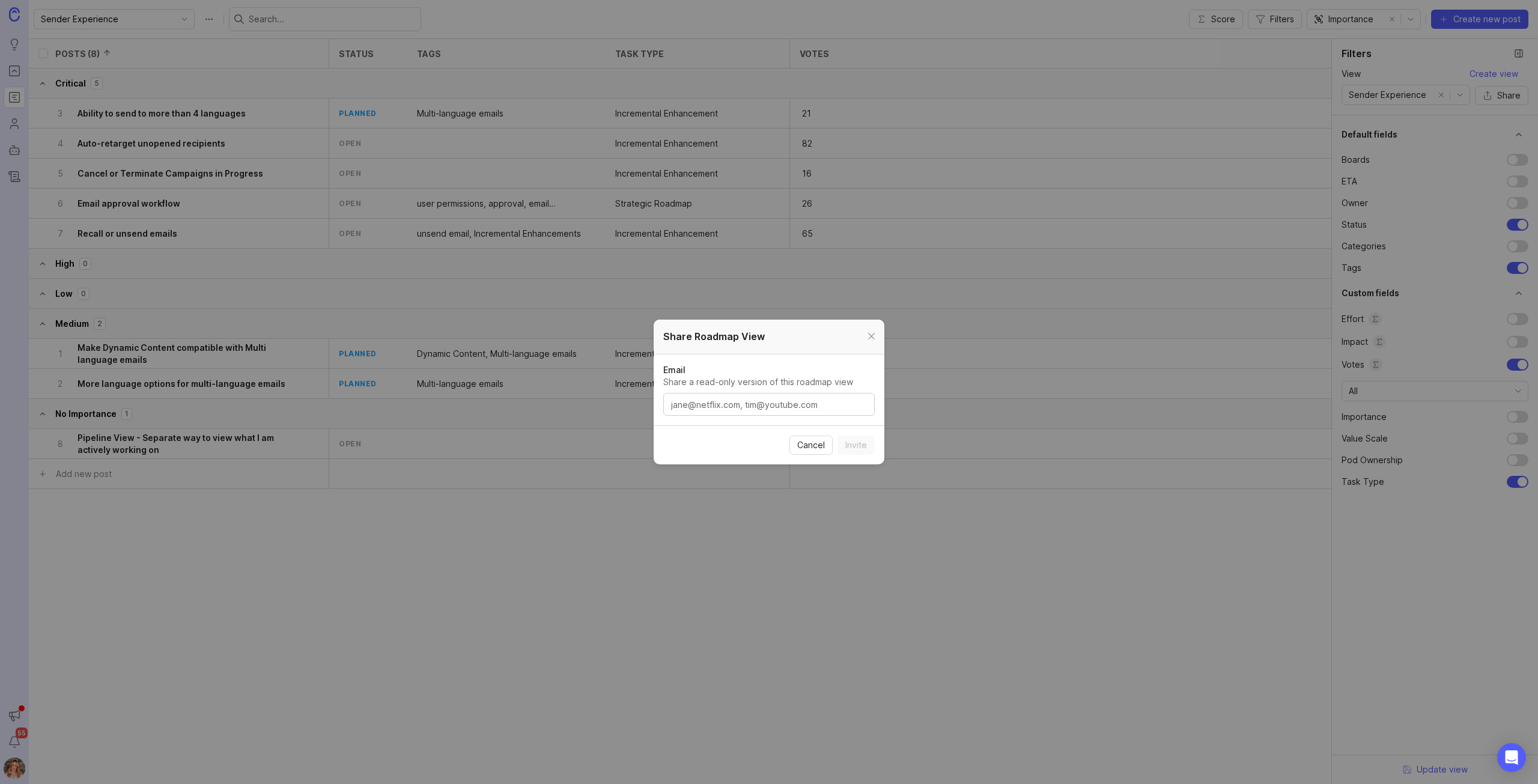
click at [772, 410] on textarea "Email Share a read-only version of this roadmap view" at bounding box center [768, 405] width 196 height 13
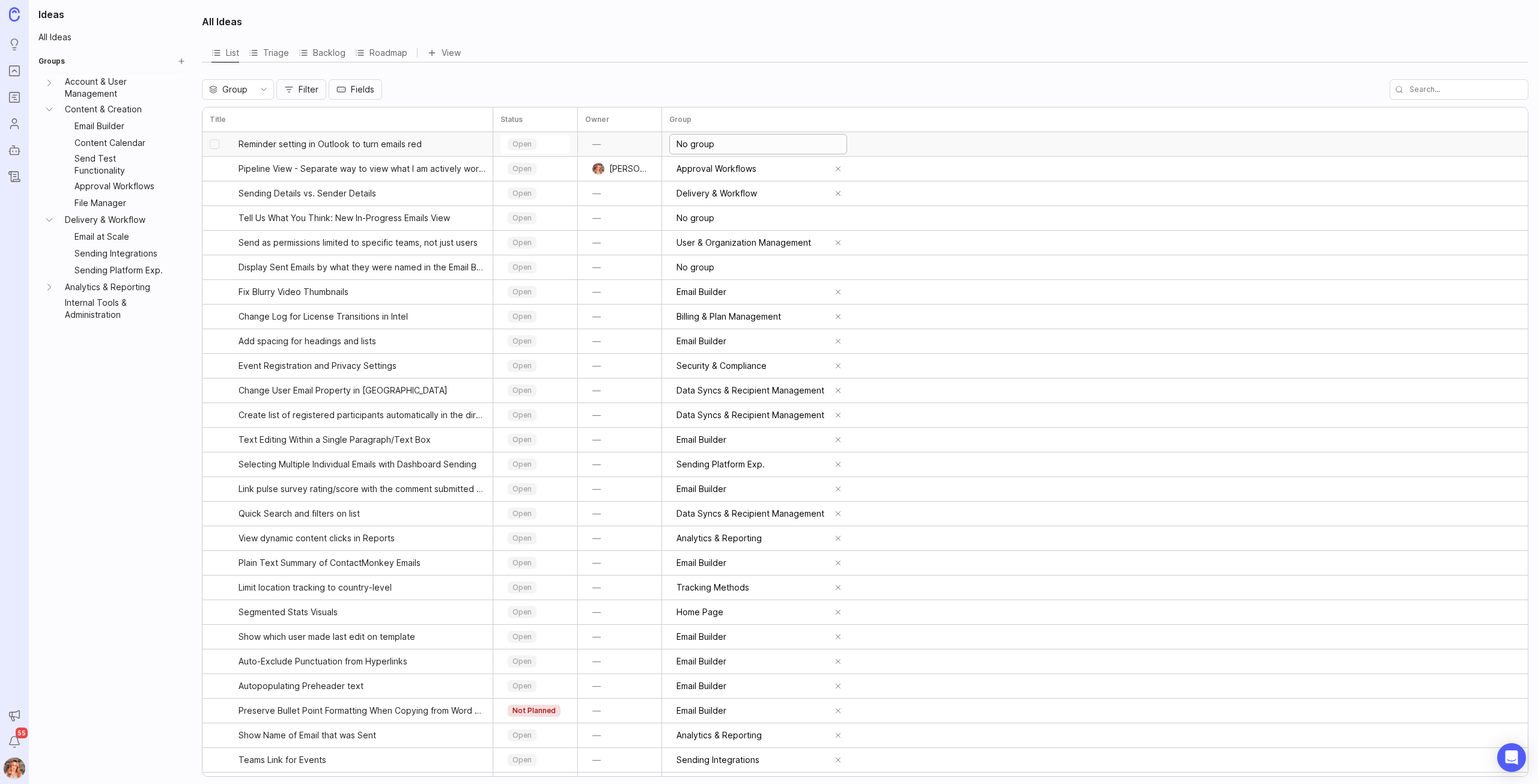
click at [702, 141] on input "No group" at bounding box center [761, 144] width 169 height 13
click at [765, 145] on input "No groSendingup" at bounding box center [761, 144] width 169 height 13
drag, startPoint x: 765, startPoint y: 144, endPoint x: 582, endPoint y: 84, distance: 192.6
click at [582, 84] on div "All Ideas List Triage Backlog Roadmap View Group Filter Fields Title Status Own…" at bounding box center [866, 392] width 1344 height 784
click at [743, 208] on span "⠀Sending Platform Exp." at bounding box center [725, 207] width 94 height 13
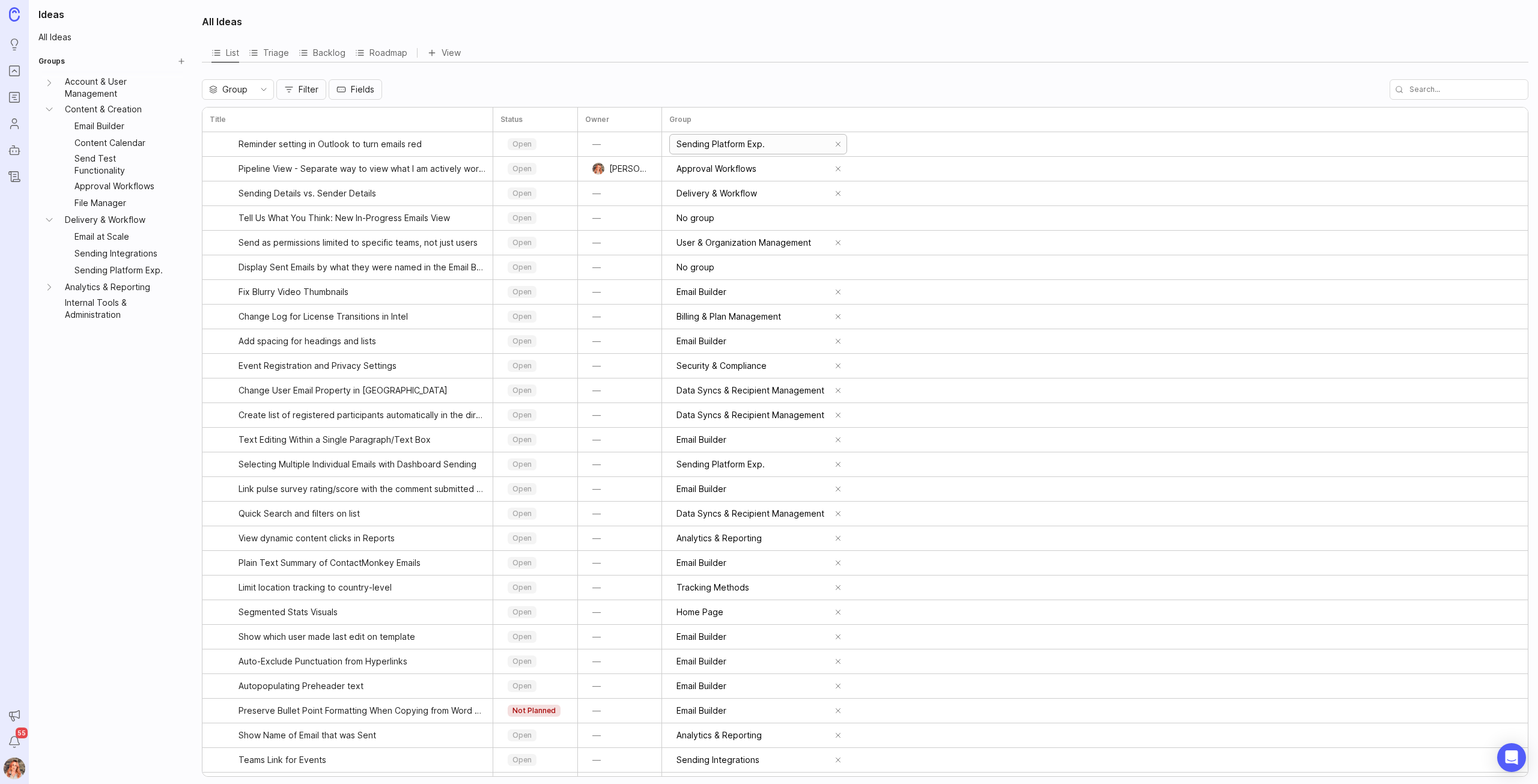
type input "Sending Platform Exp."
click at [787, 52] on div "List Triage Backlog Roadmap View" at bounding box center [865, 53] width 1326 height 19
click at [611, 151] on div "—" at bounding box center [620, 144] width 69 height 17
click at [601, 139] on button "—" at bounding box center [597, 144] width 23 height 17
type input "bron"
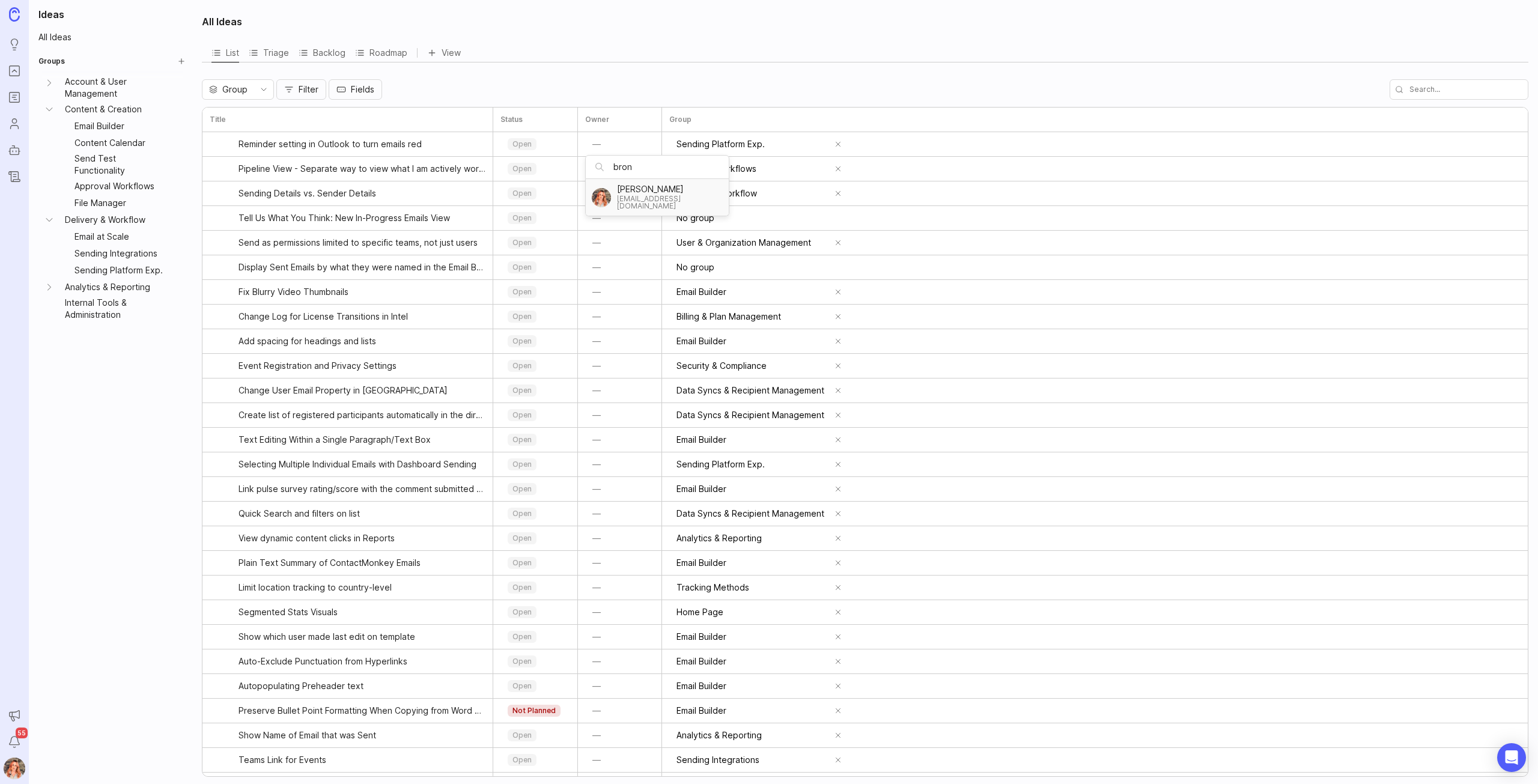
click at [646, 199] on div "bronwen@contactmonkey.com" at bounding box center [670, 202] width 106 height 15
click at [740, 216] on input "No group" at bounding box center [761, 218] width 169 height 13
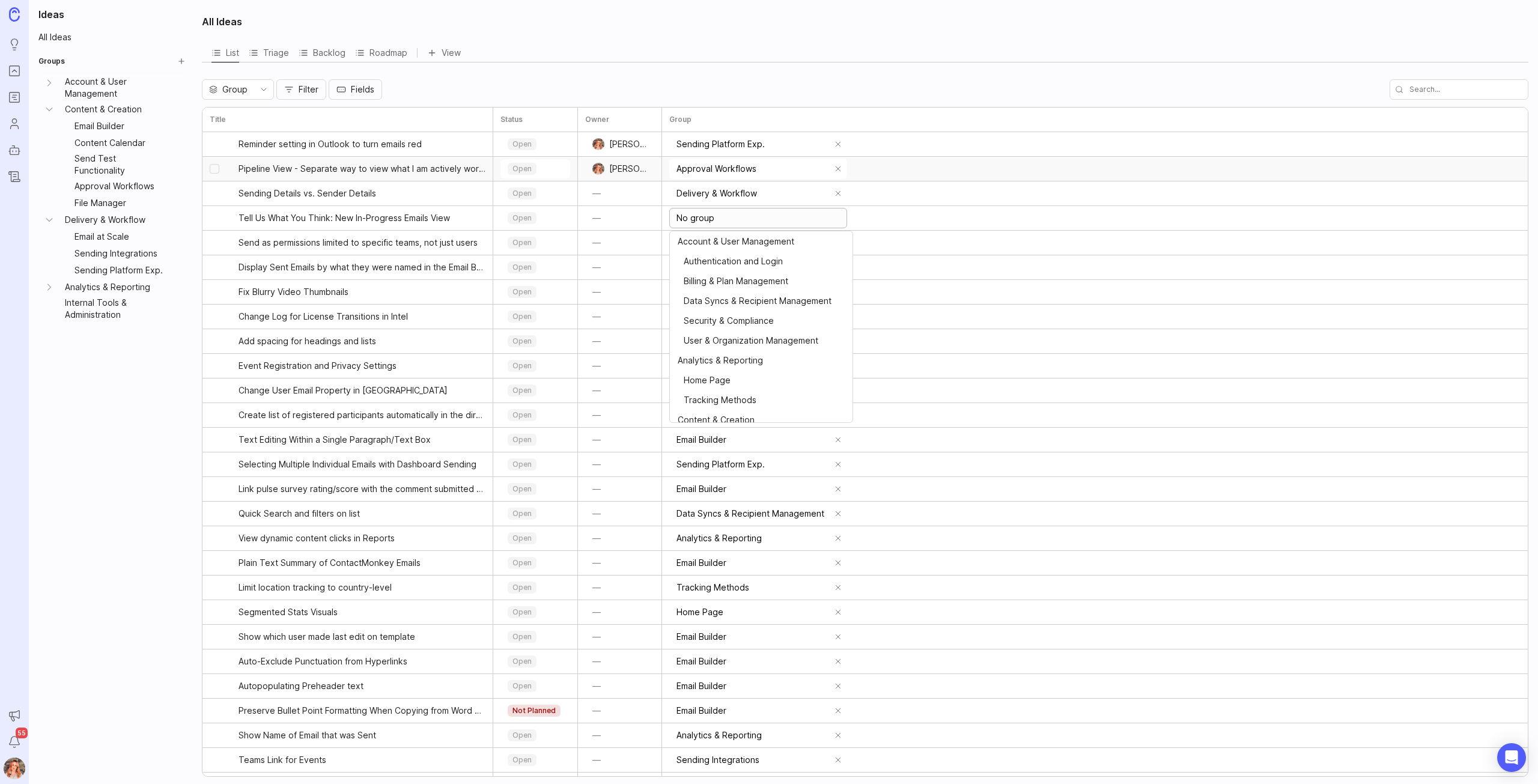
drag, startPoint x: 740, startPoint y: 216, endPoint x: 616, endPoint y: 179, distance: 129.4
type input "E"
type input "M"
click at [129, 386] on div "Ideas All Ideas Groups Account & User Management Content & Creation Email Build…" at bounding box center [112, 392] width 166 height 784
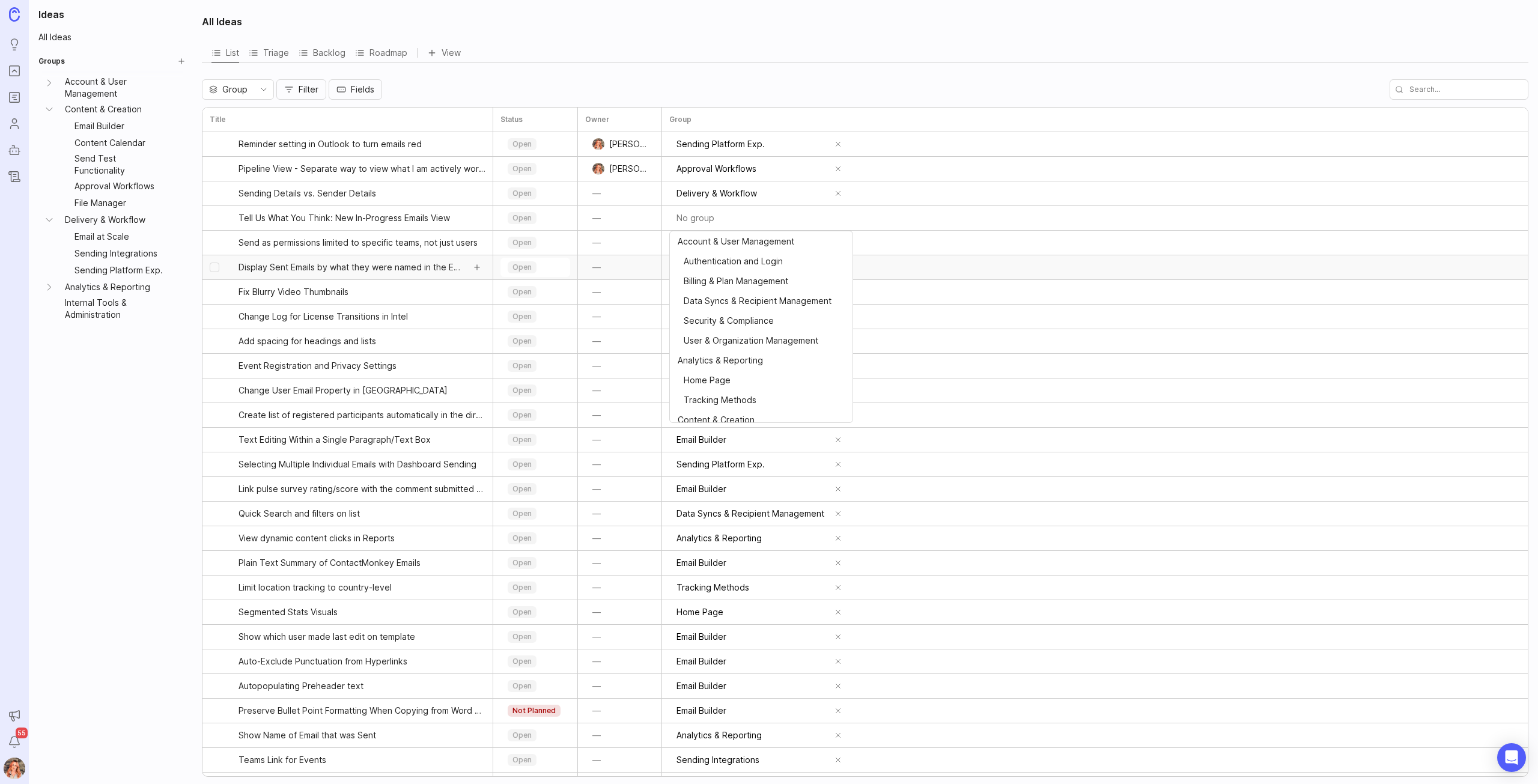
type input "No group"
click at [734, 271] on input "No group" at bounding box center [761, 267] width 169 height 13
drag, startPoint x: 117, startPoint y: 418, endPoint x: 313, endPoint y: 390, distance: 198.0
click at [117, 417] on div "Ideas All Ideas Groups Account & User Management Content & Creation Email Build…" at bounding box center [112, 392] width 166 height 784
click at [87, 444] on div "Ideas All Ideas Groups Account & User Management Content & Creation Email Build…" at bounding box center [112, 392] width 166 height 784
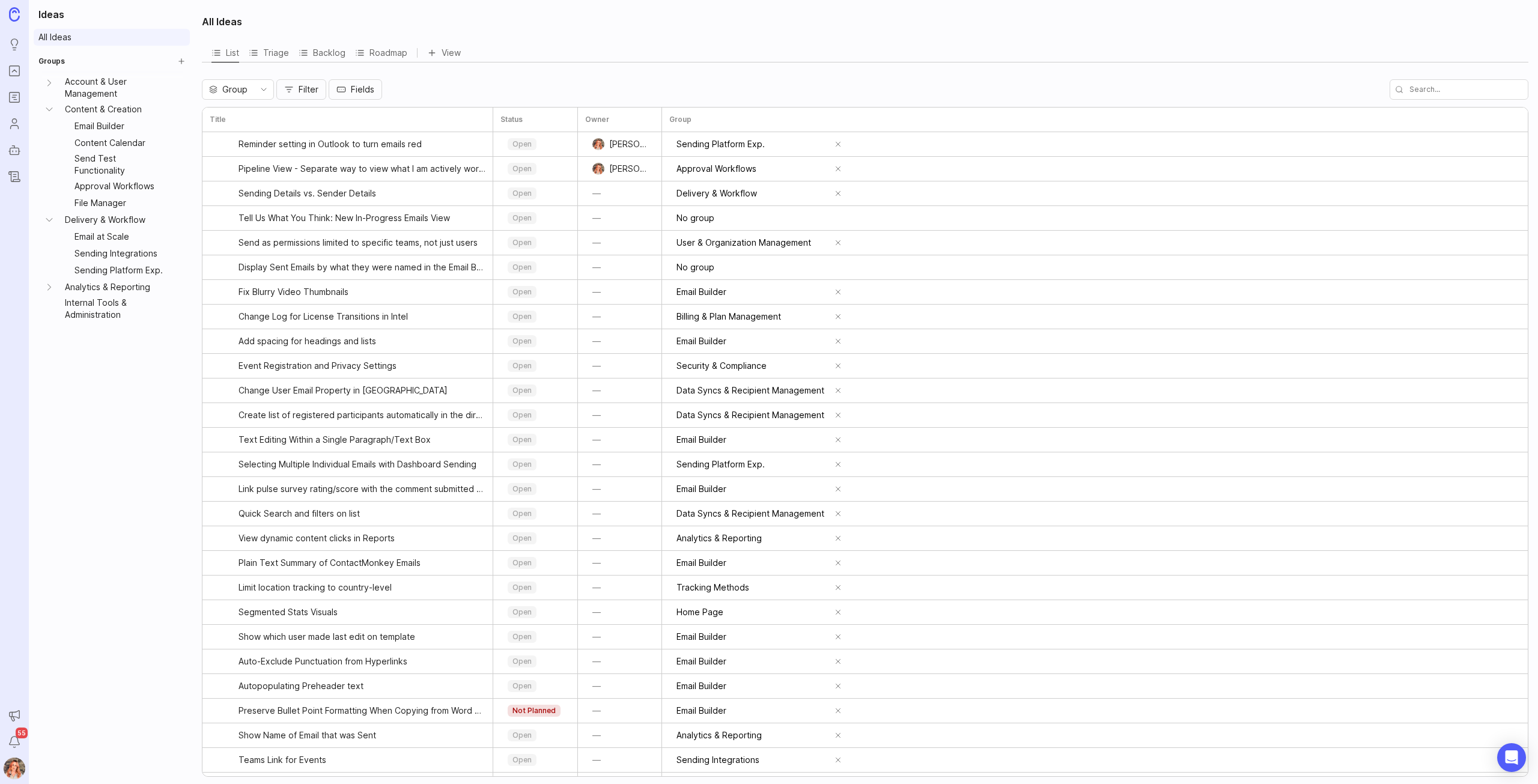
click at [63, 39] on link "All Ideas" at bounding box center [111, 37] width 156 height 17
click at [117, 178] on link "Approval Workflows" at bounding box center [121, 186] width 103 height 17
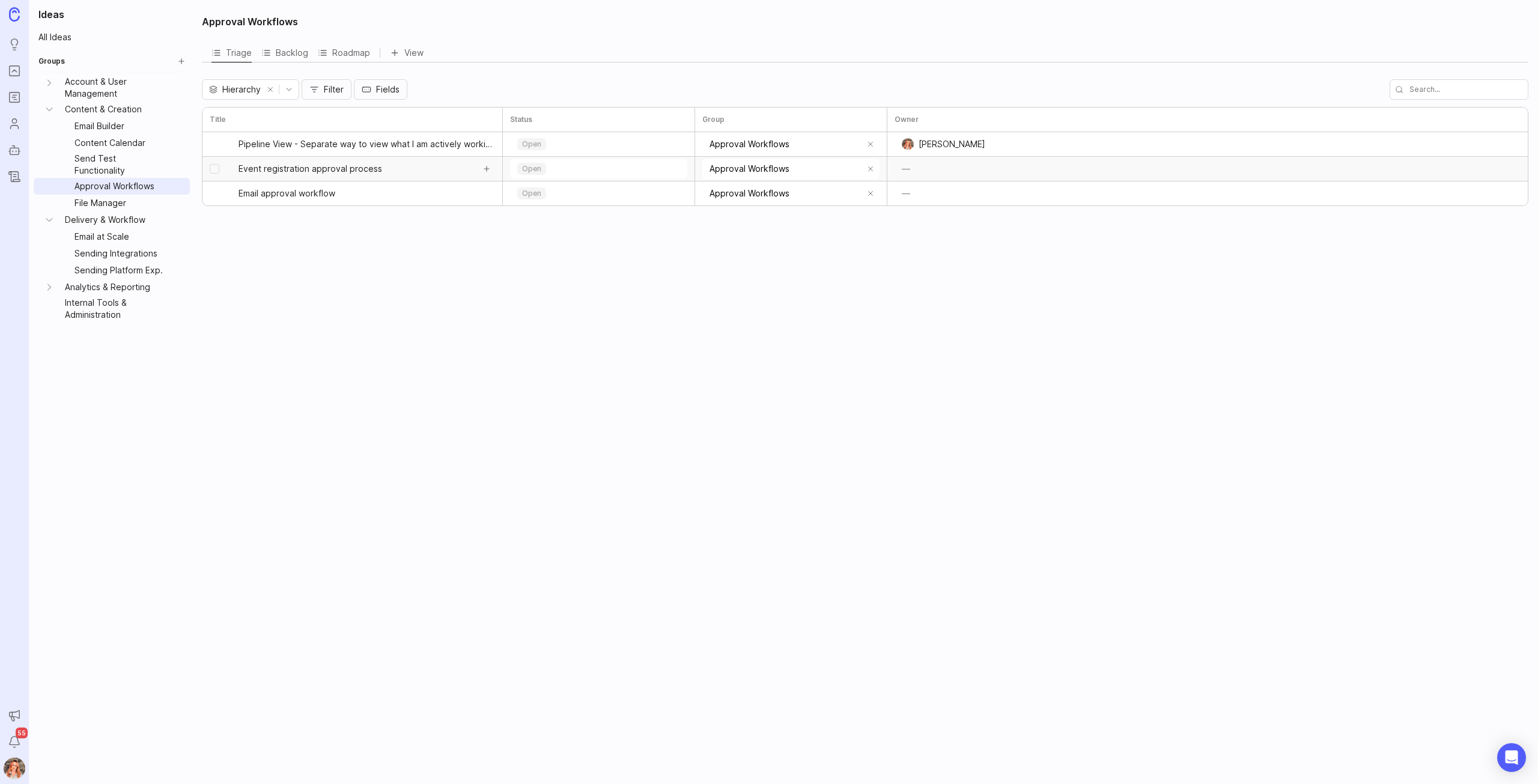
click at [357, 171] on span "Event registration approval process" at bounding box center [310, 168] width 144 height 12
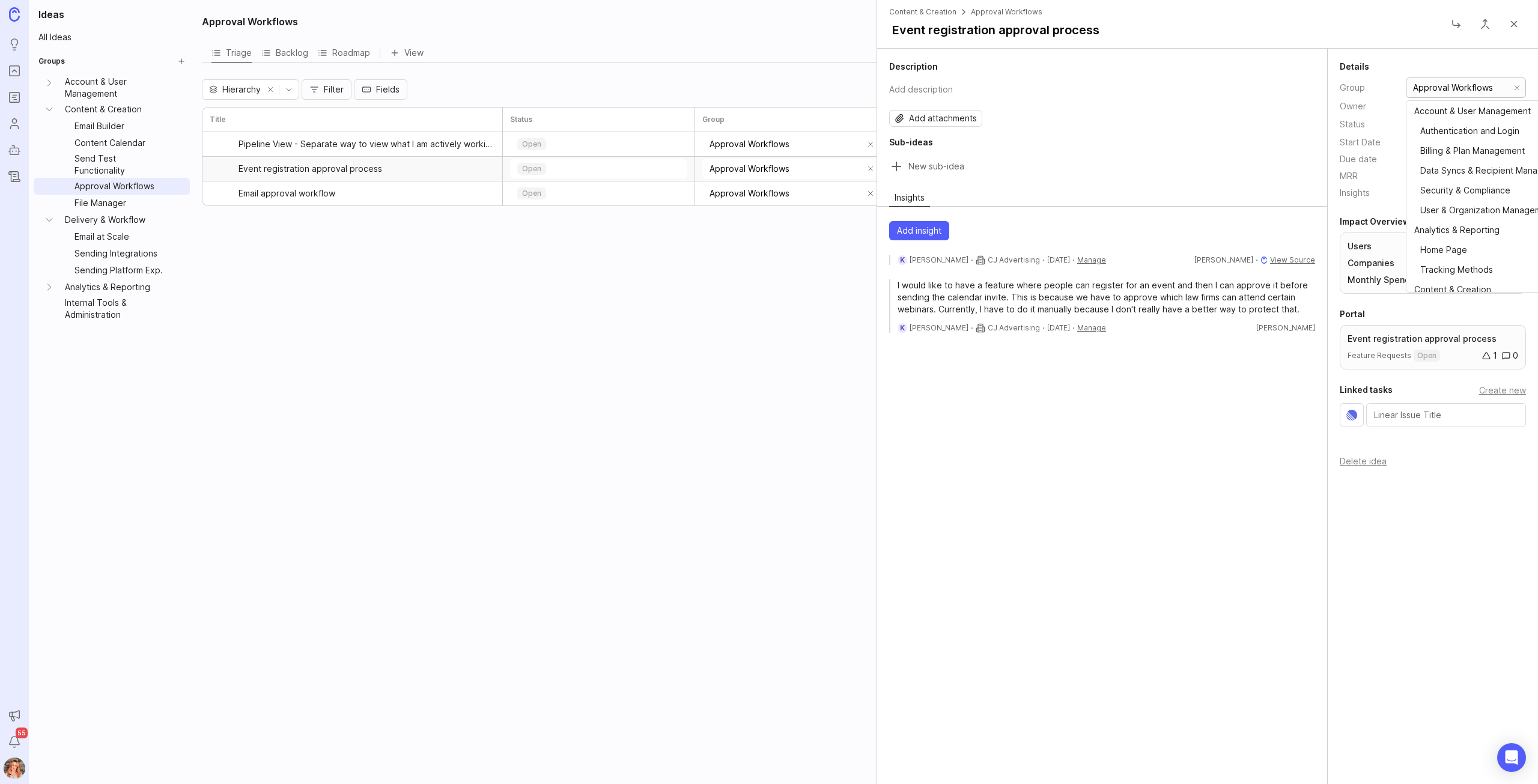
click at [1445, 91] on input "Approval Workflows" at bounding box center [1460, 87] width 94 height 13
drag, startPoint x: 1502, startPoint y: 87, endPoint x: 1359, endPoint y: 36, distance: 151.8
click at [1359, 36] on div "Content & Creation Approval Workflows Event registration approval process Descr…" at bounding box center [1207, 392] width 661 height 784
type input "E"
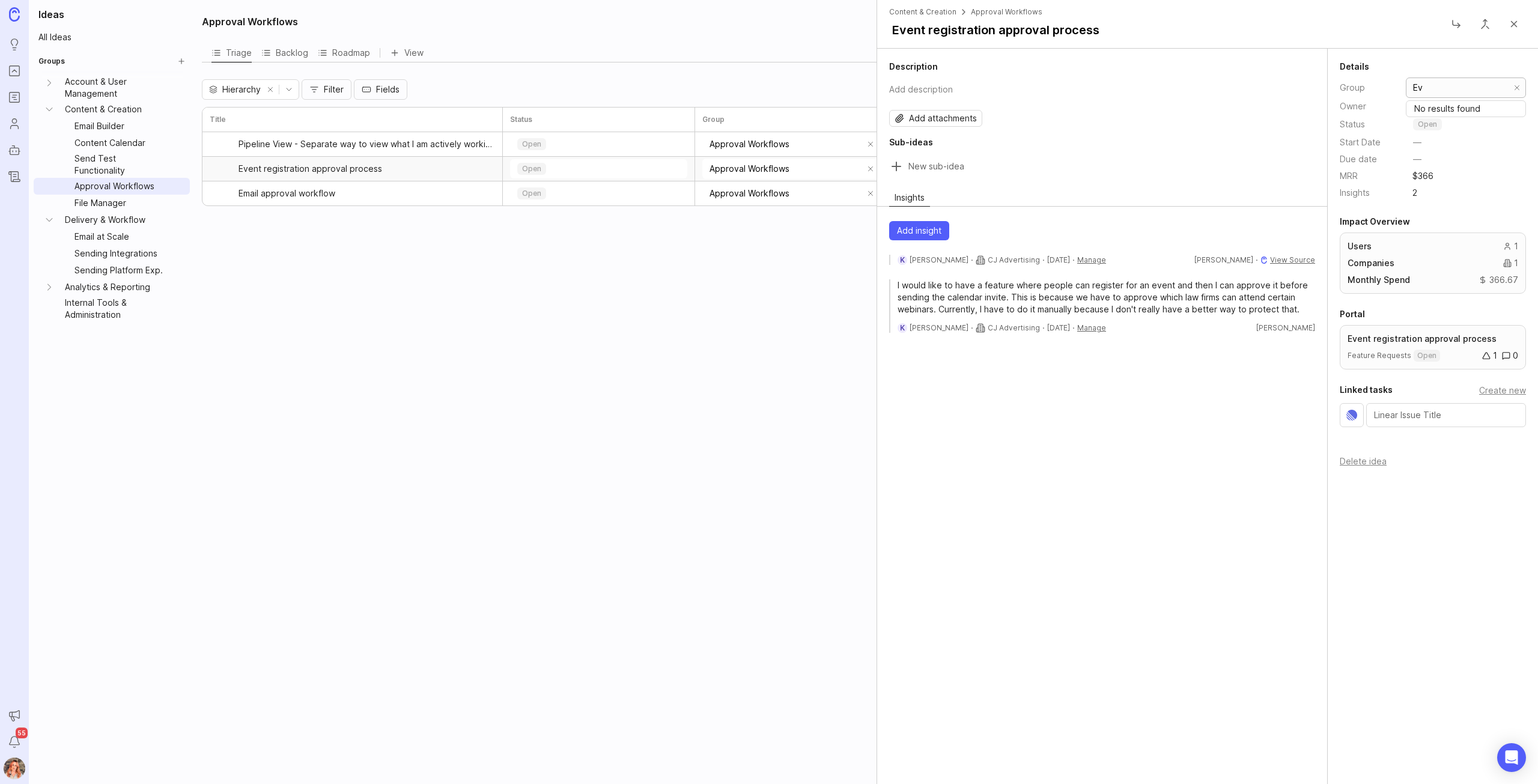
type input "E"
click at [1456, 174] on span "⠀Email Builder" at bounding box center [1442, 168] width 56 height 13
drag, startPoint x: 1479, startPoint y: 84, endPoint x: 1243, endPoint y: 42, distance: 239.7
click at [1244, 42] on div "Content & Creation Email Builder Event registration approval process Descriptio…" at bounding box center [1207, 392] width 661 height 784
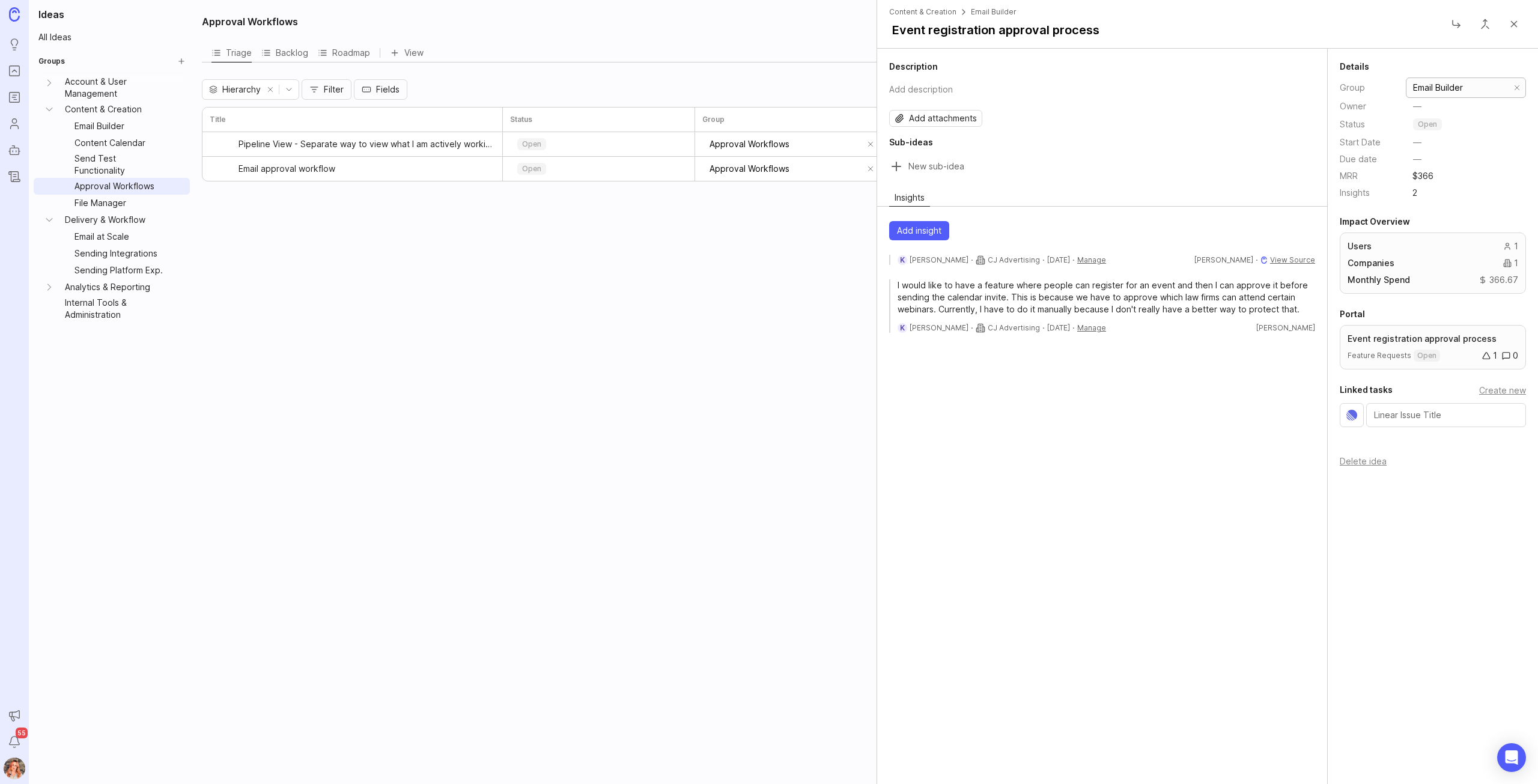
type input "Email Builder"
click at [436, 386] on div "Approval Workflows Triage Backlog Roadmap View Hierarchy Filter Fields Title St…" at bounding box center [866, 392] width 1344 height 784
click at [1513, 23] on button "Close" at bounding box center [1514, 24] width 24 height 24
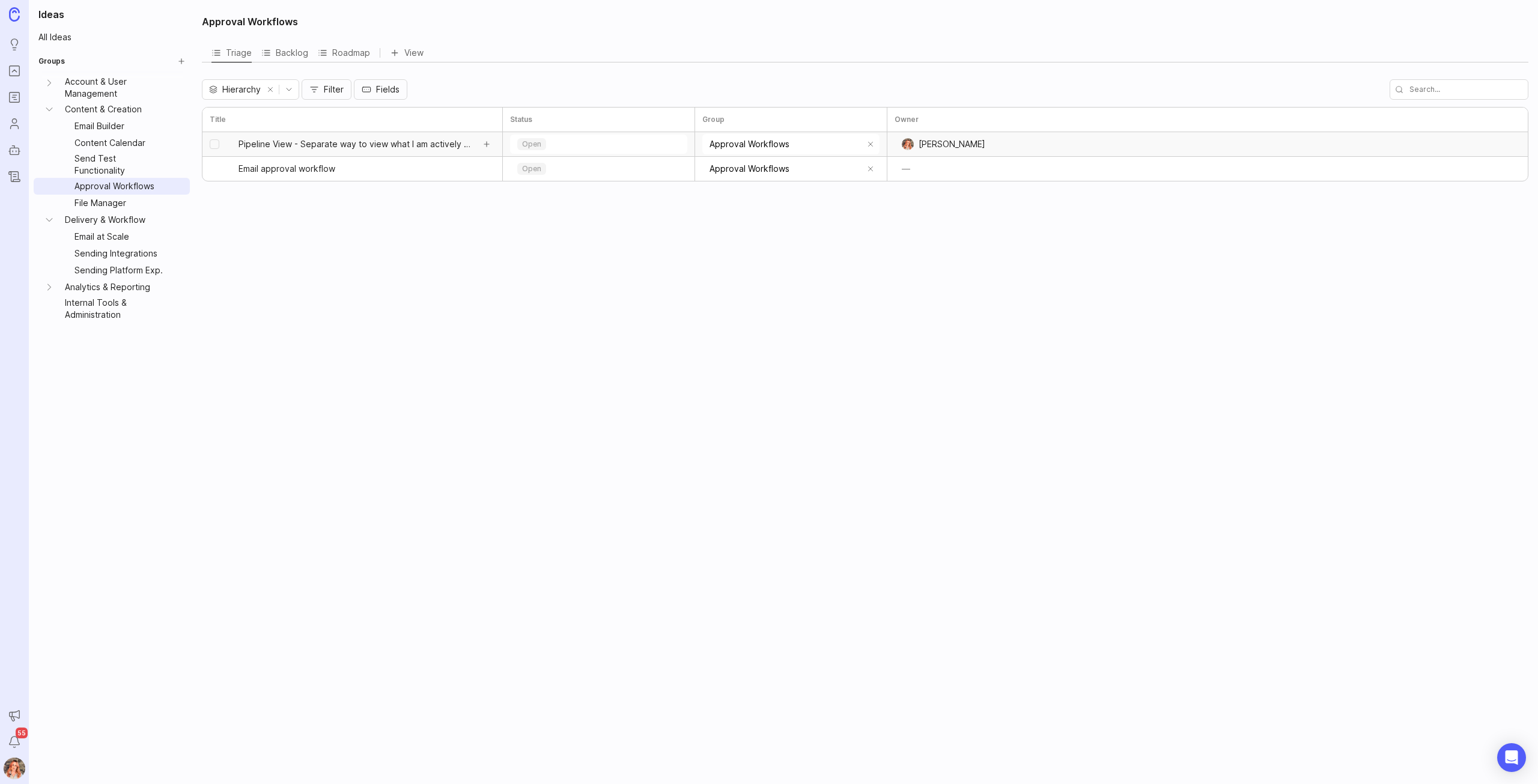
click at [294, 146] on span "Pipeline View - Separate way to view what I am actively working on" at bounding box center [356, 144] width 235 height 12
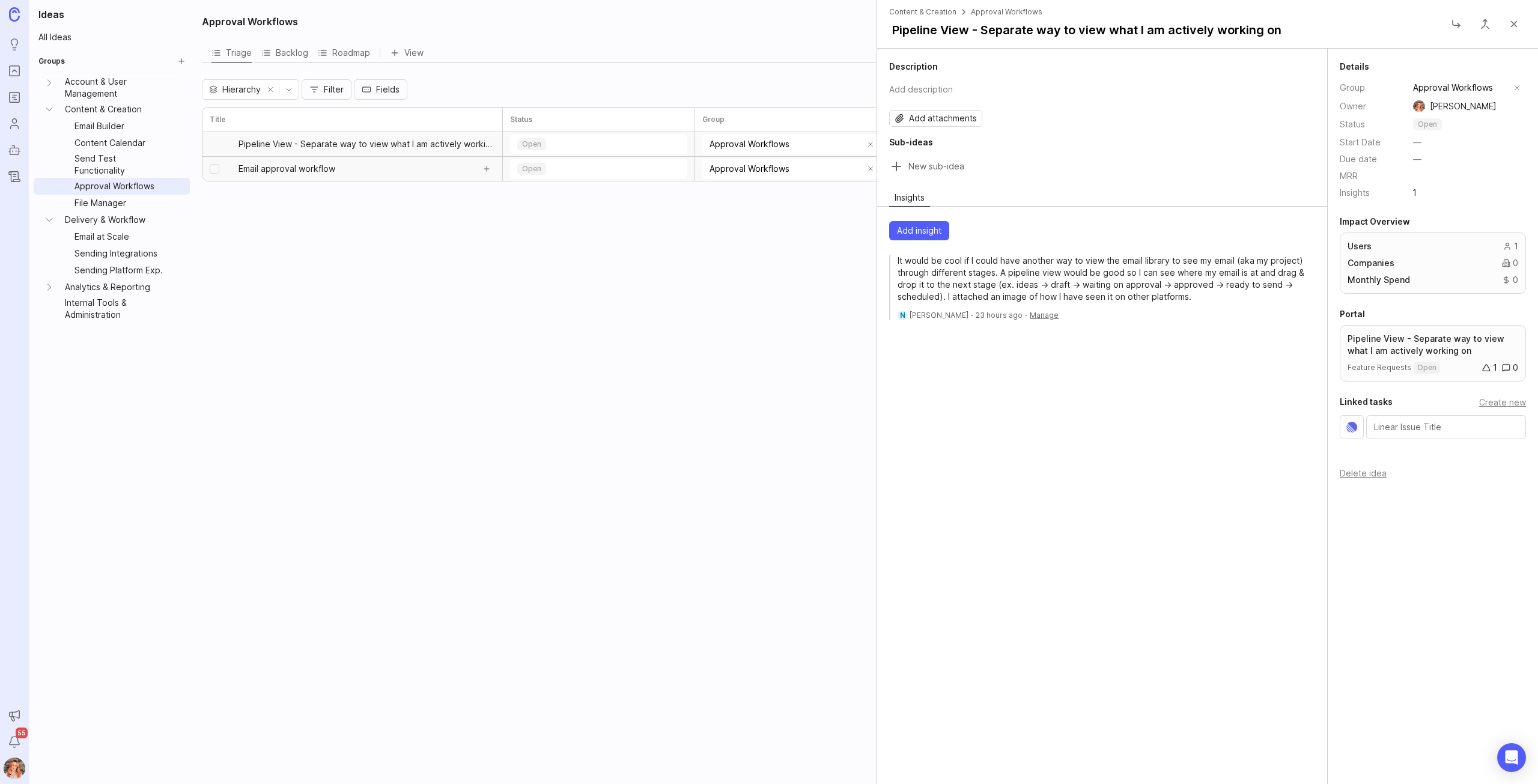
click at [334, 169] on link "Email approval workflow" at bounding box center [356, 169] width 235 height 24
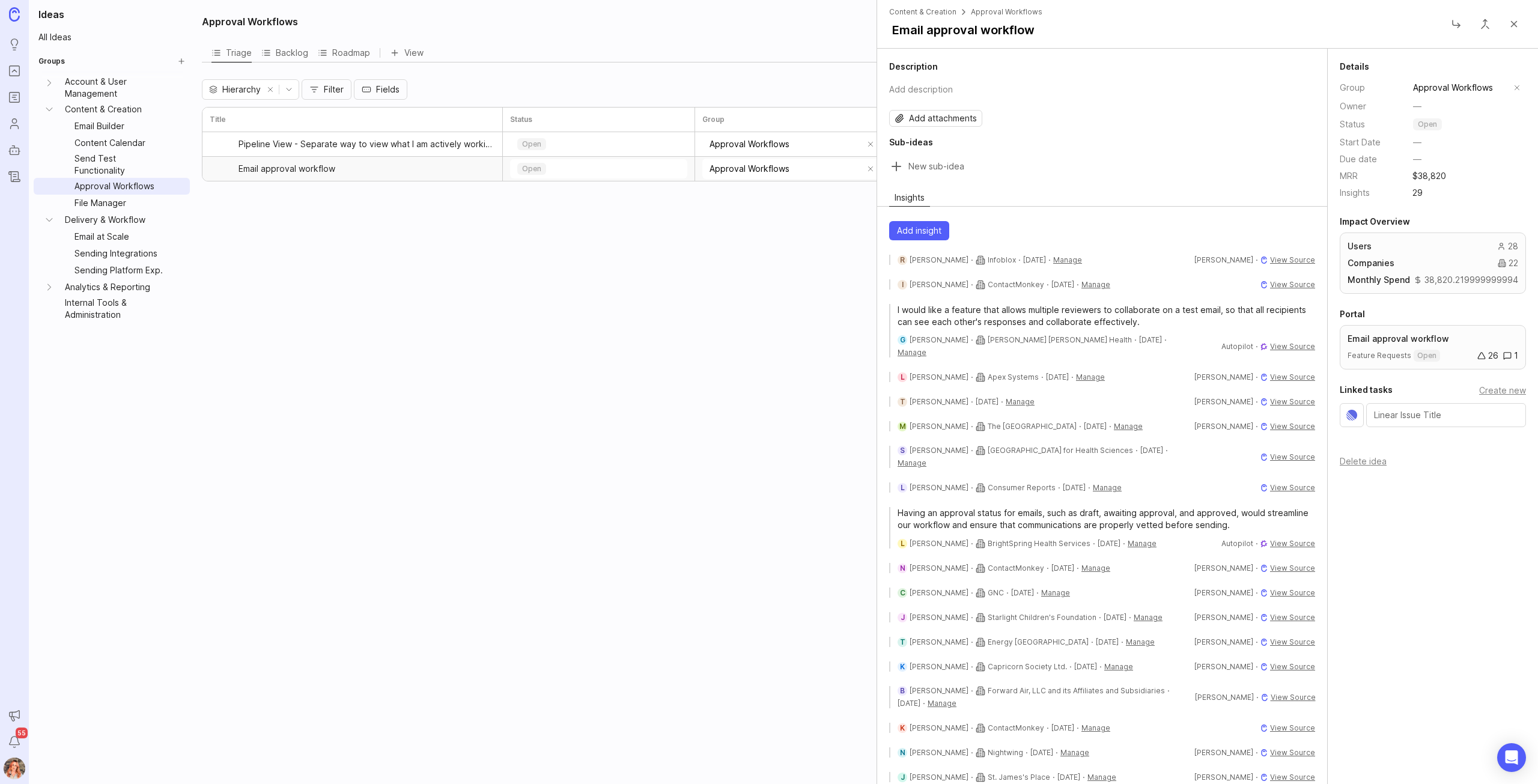
click at [943, 164] on input "Sub-idea title" at bounding box center [1112, 166] width 407 height 17
type input "Draft email statuses"
click at [1301, 173] on button "Create" at bounding box center [1296, 166] width 39 height 17
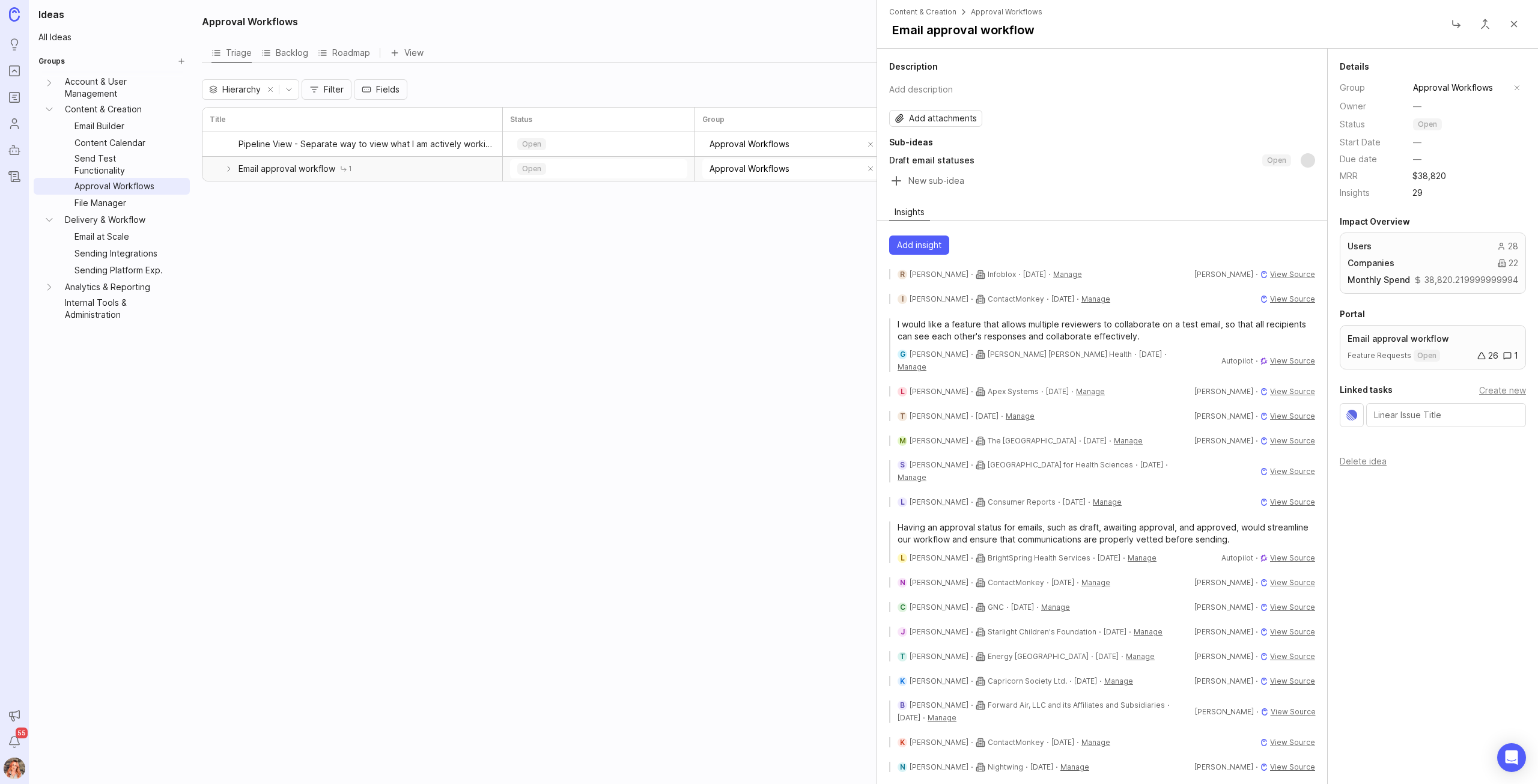
click at [941, 179] on input "Sub-idea title" at bounding box center [1112, 180] width 407 height 17
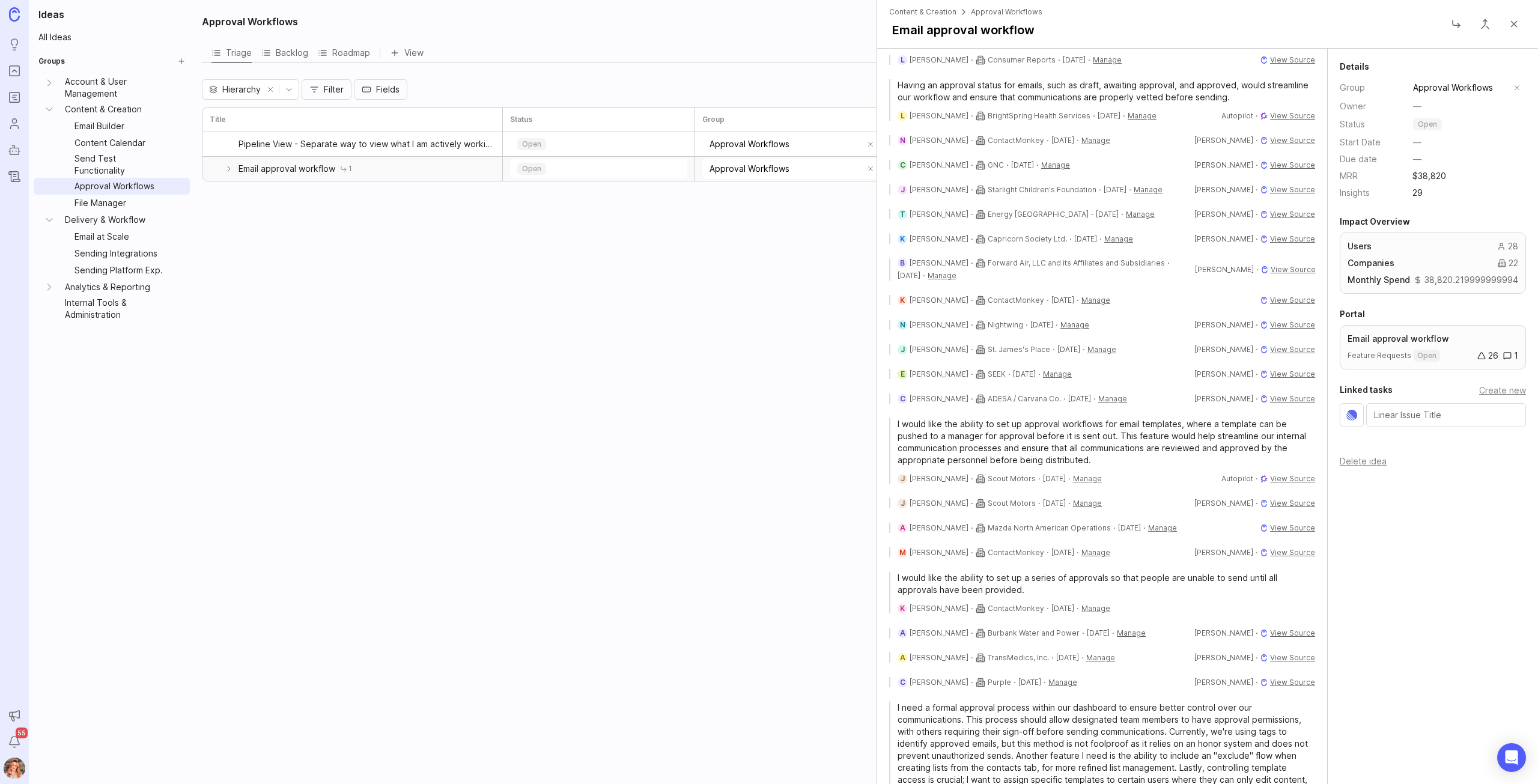
scroll to position [502, 0]
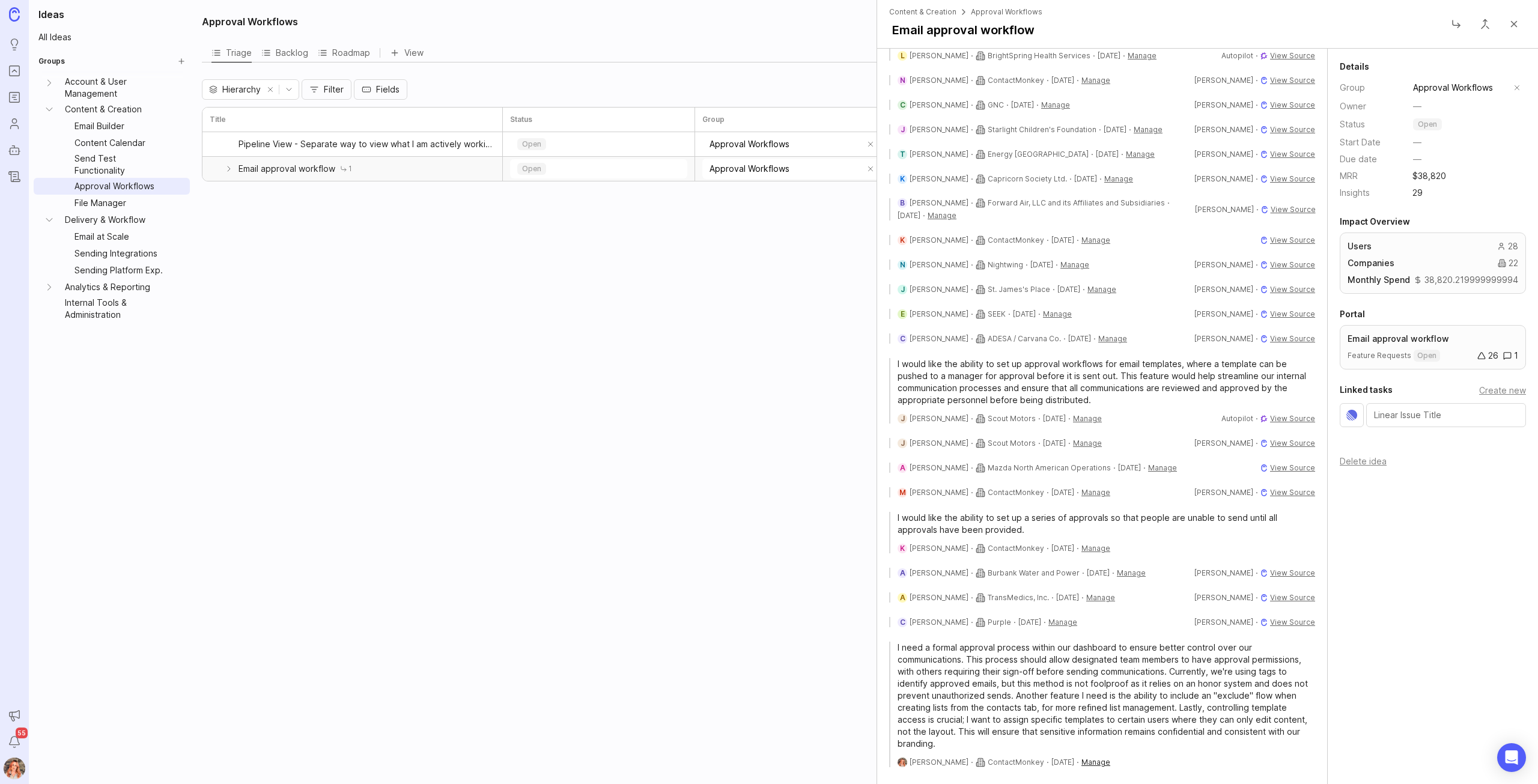
click at [1096, 759] on button "Manage" at bounding box center [1096, 762] width 29 height 10
click at [673, 586] on div "Approval Workflows Triage Backlog Roadmap View Hierarchy Filter Fields Title St…" at bounding box center [866, 392] width 1344 height 784
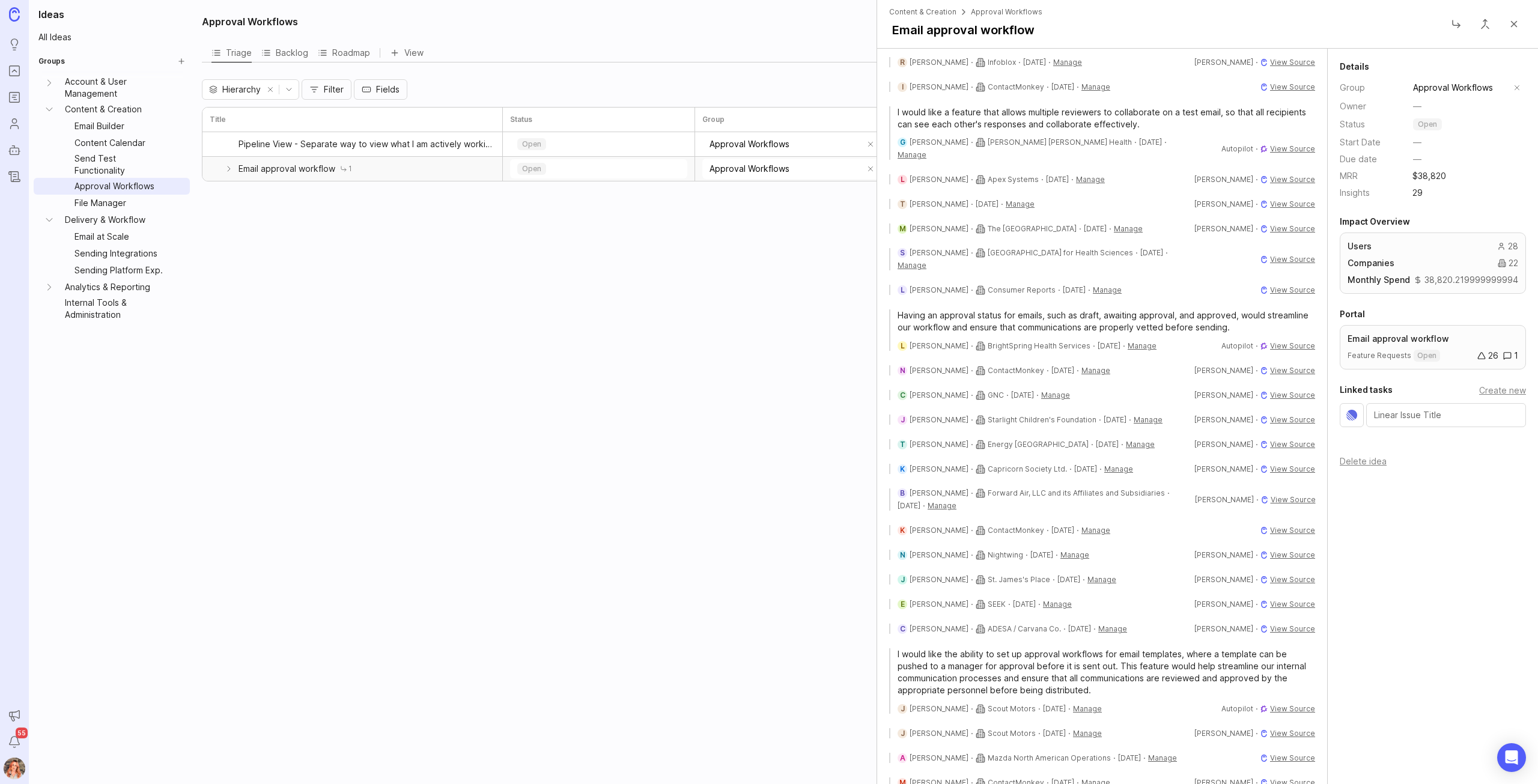
scroll to position [0, 0]
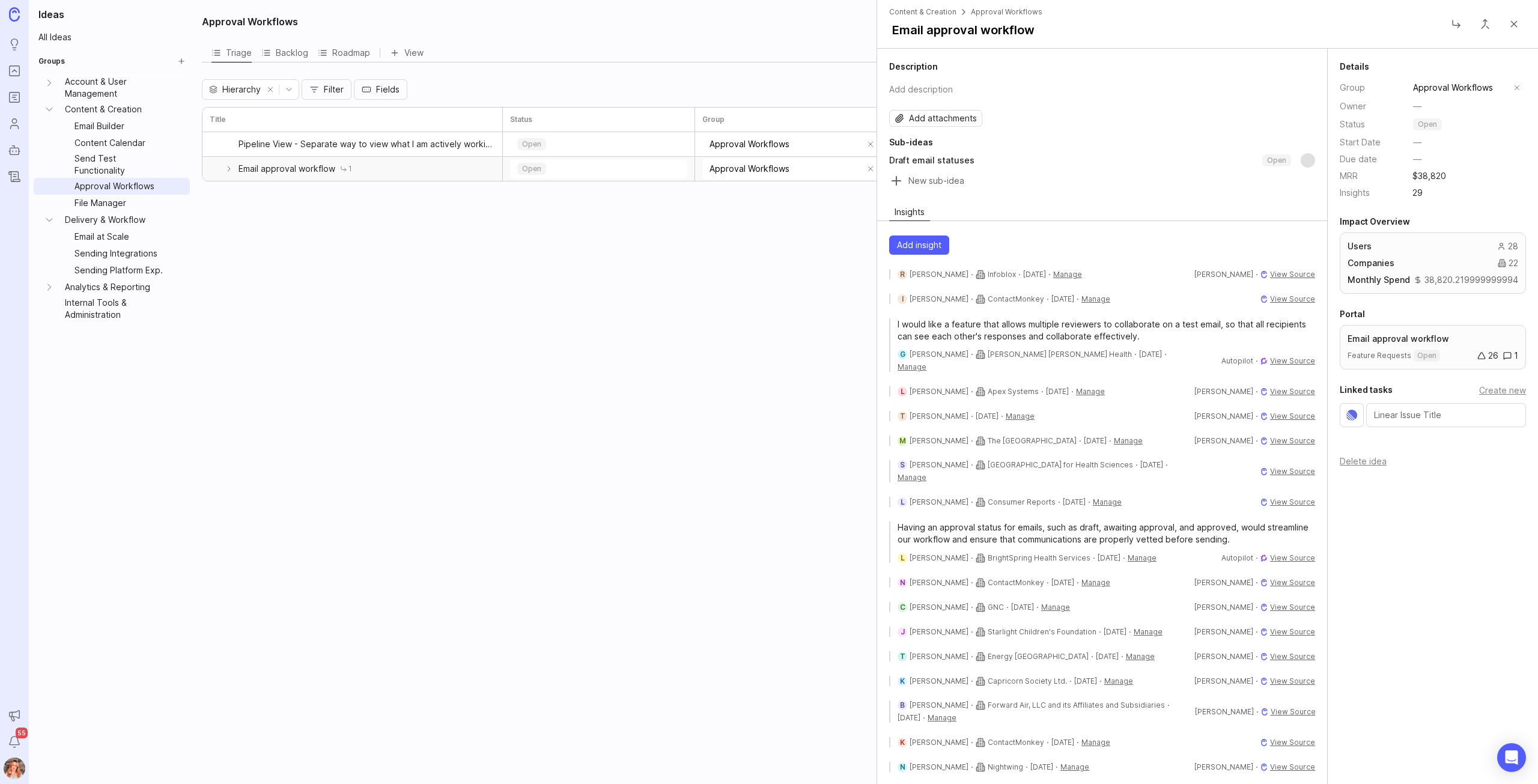
click at [934, 179] on input "Sub-idea title" at bounding box center [1112, 180] width 407 height 17
type input "P"
click at [444, 137] on link "Pipeline View - Separate way to view what I am actively working on" at bounding box center [356, 144] width 235 height 24
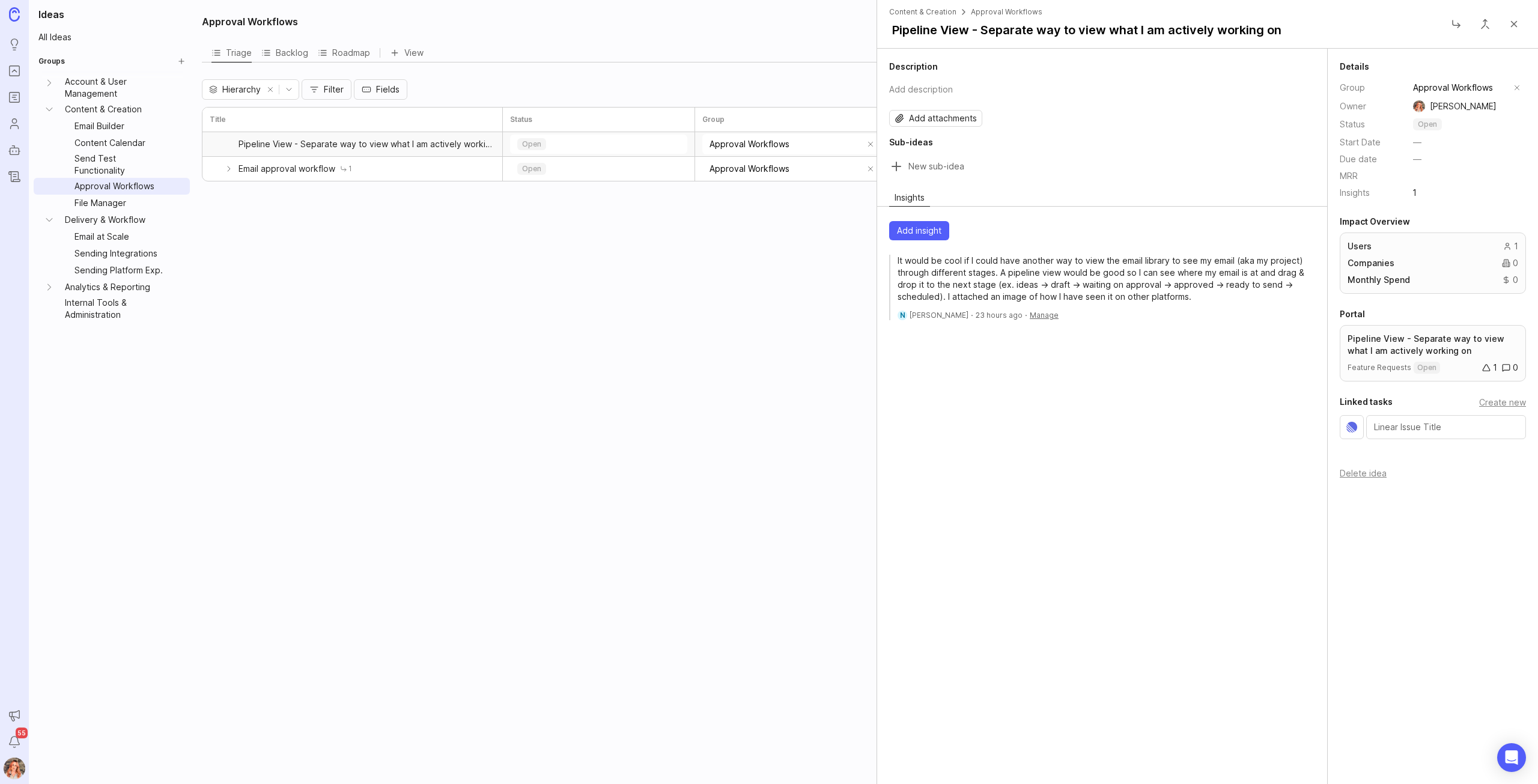
click at [1064, 496] on div "Description Add description Add attachments Sub-ideas Insights Add insight It w…" at bounding box center [1102, 416] width 450 height 735
click at [937, 231] on span "Add insight" at bounding box center [919, 231] width 44 height 12
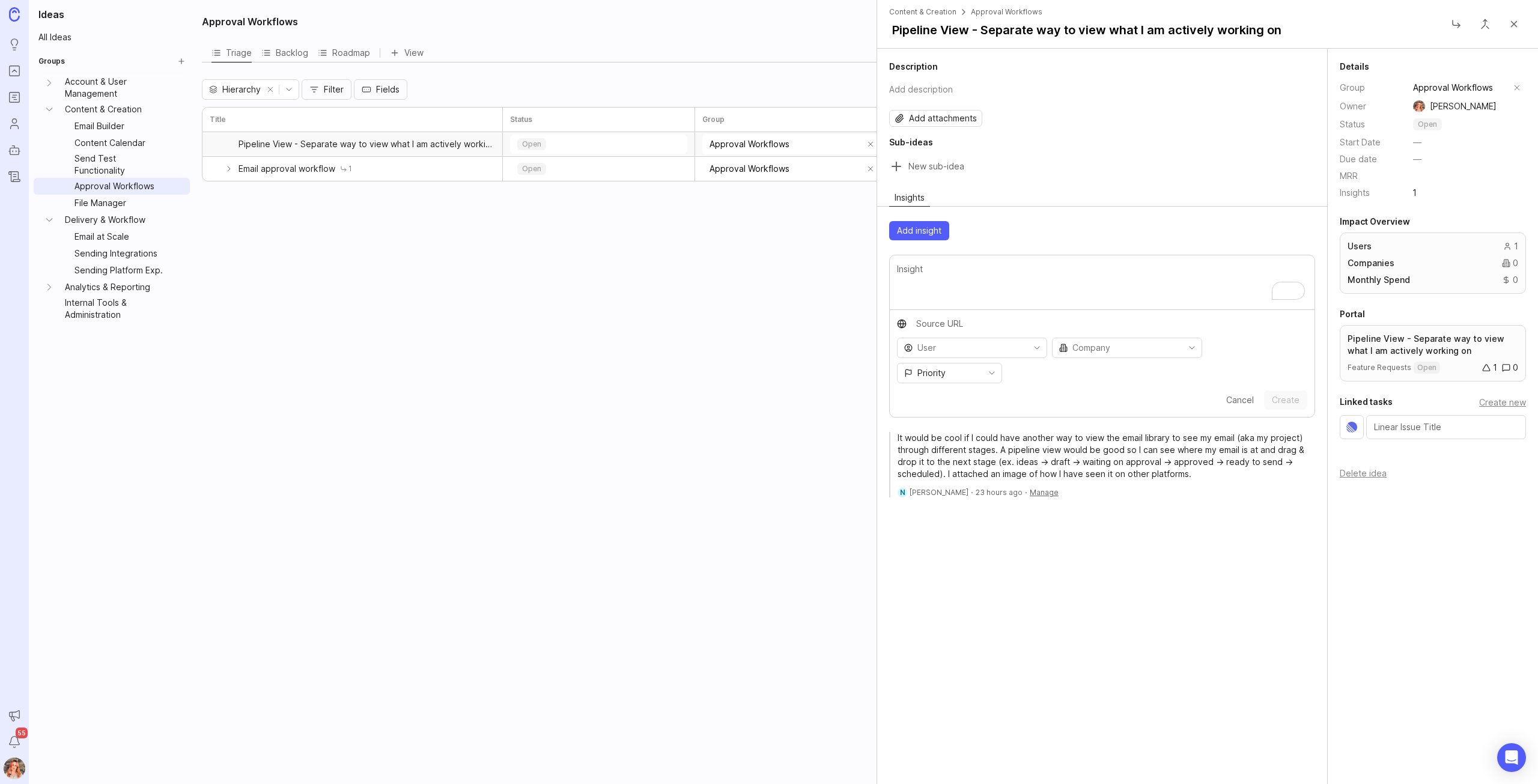
click at [1230, 404] on span "Cancel" at bounding box center [1240, 400] width 28 height 10
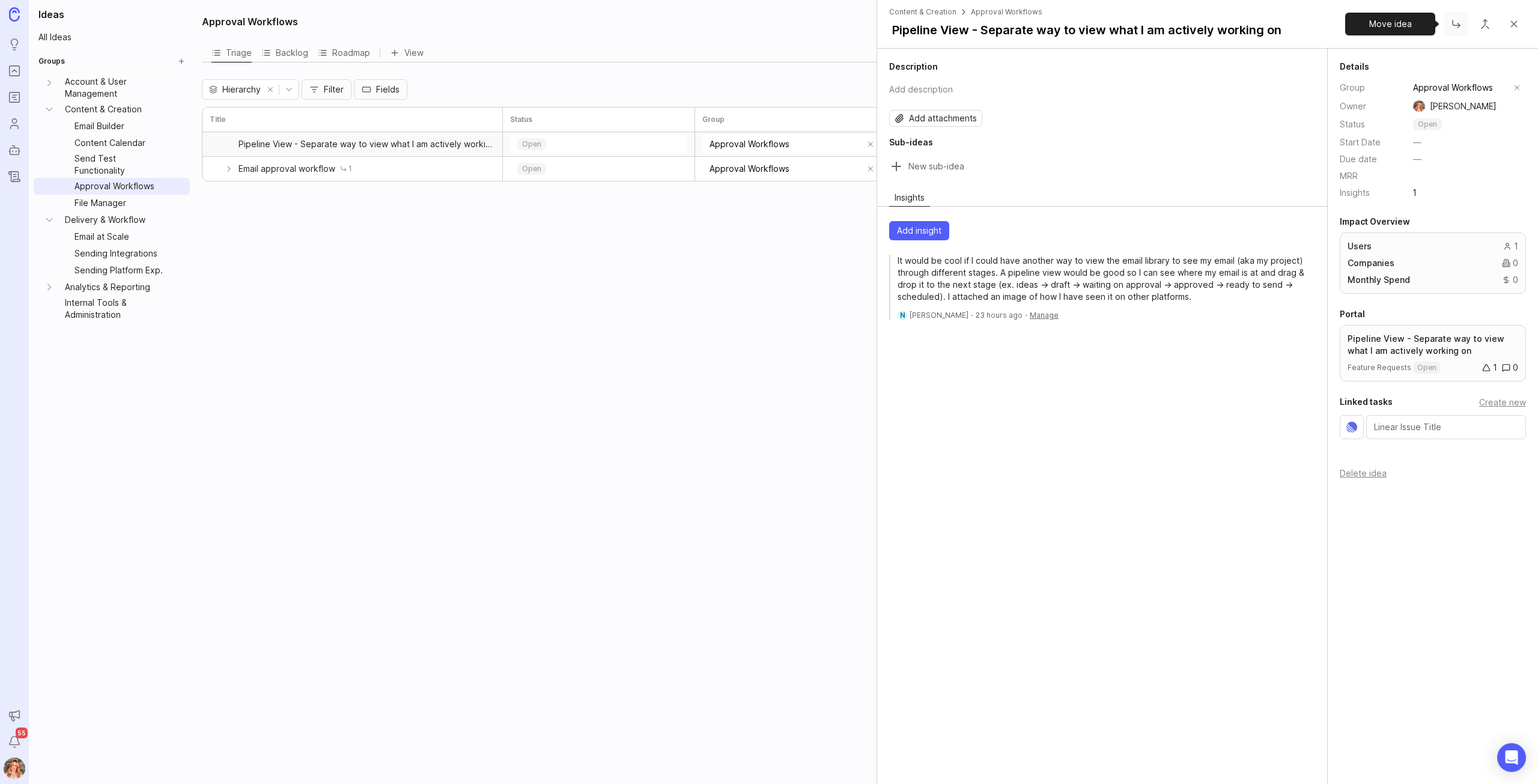
click at [1452, 24] on button "Close button" at bounding box center [1456, 24] width 24 height 24
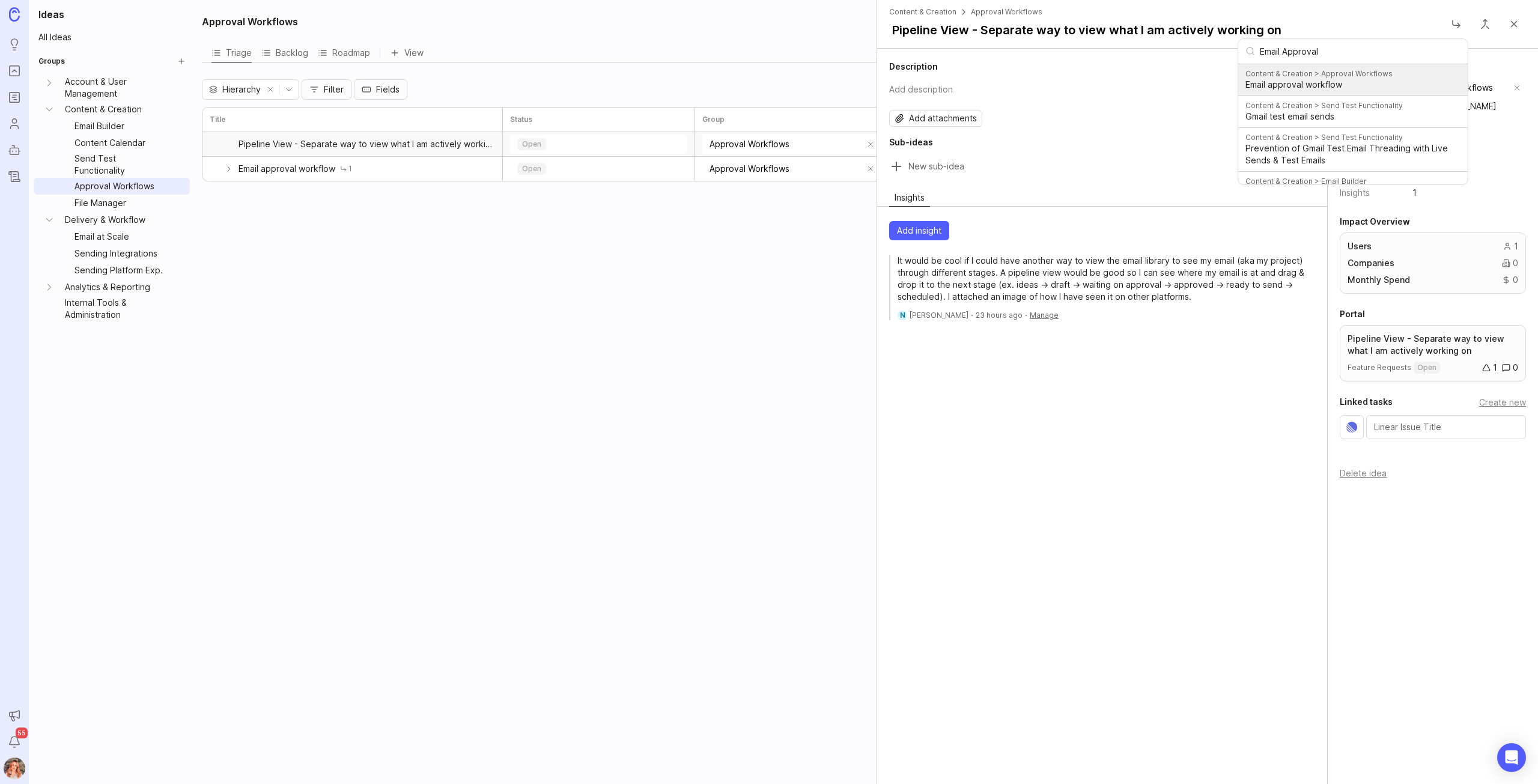
type input "Email Approval"
click at [1347, 81] on span "Email approval workflow" at bounding box center [1353, 84] width 215 height 12
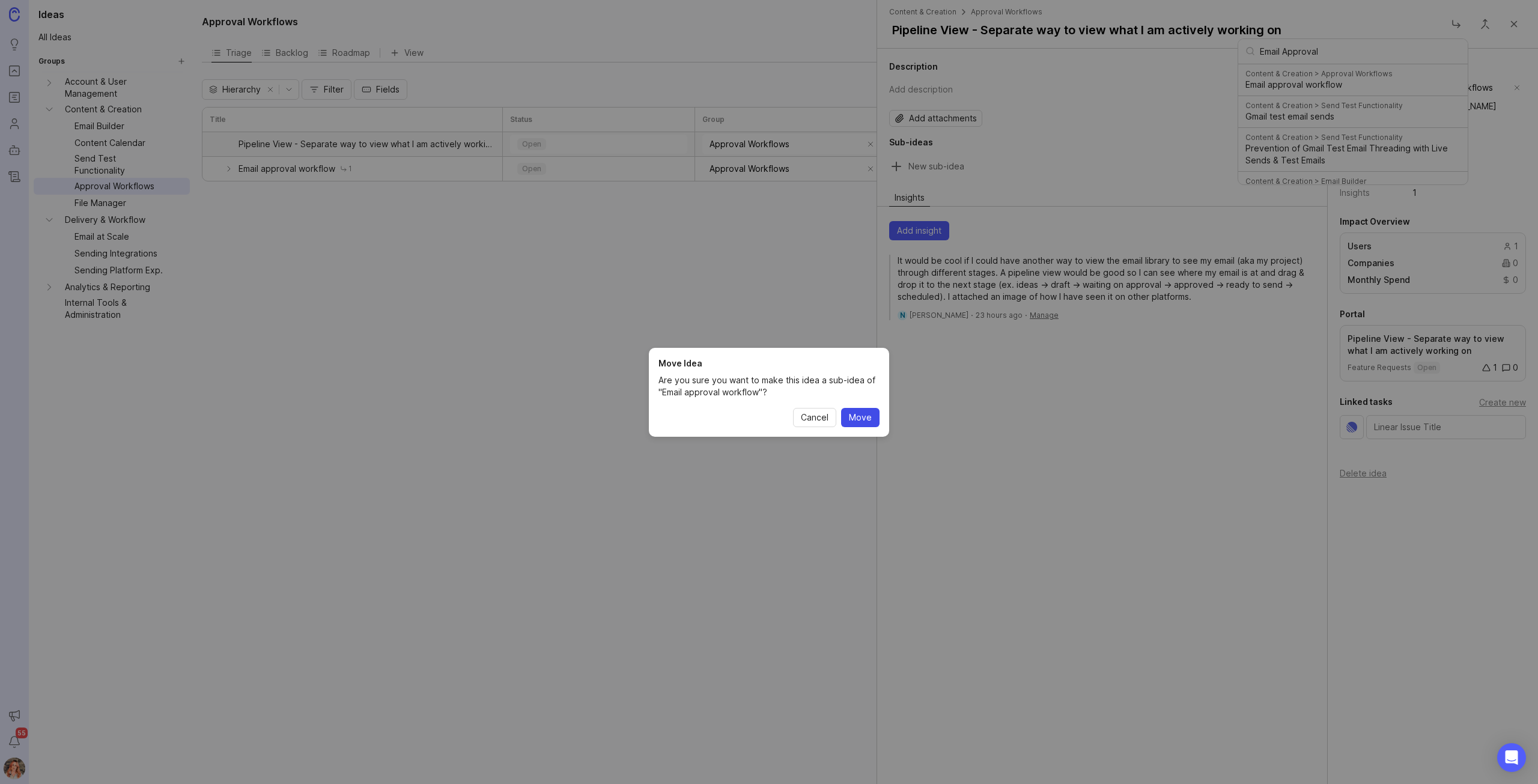
click at [855, 414] on span "Move" at bounding box center [860, 417] width 23 height 12
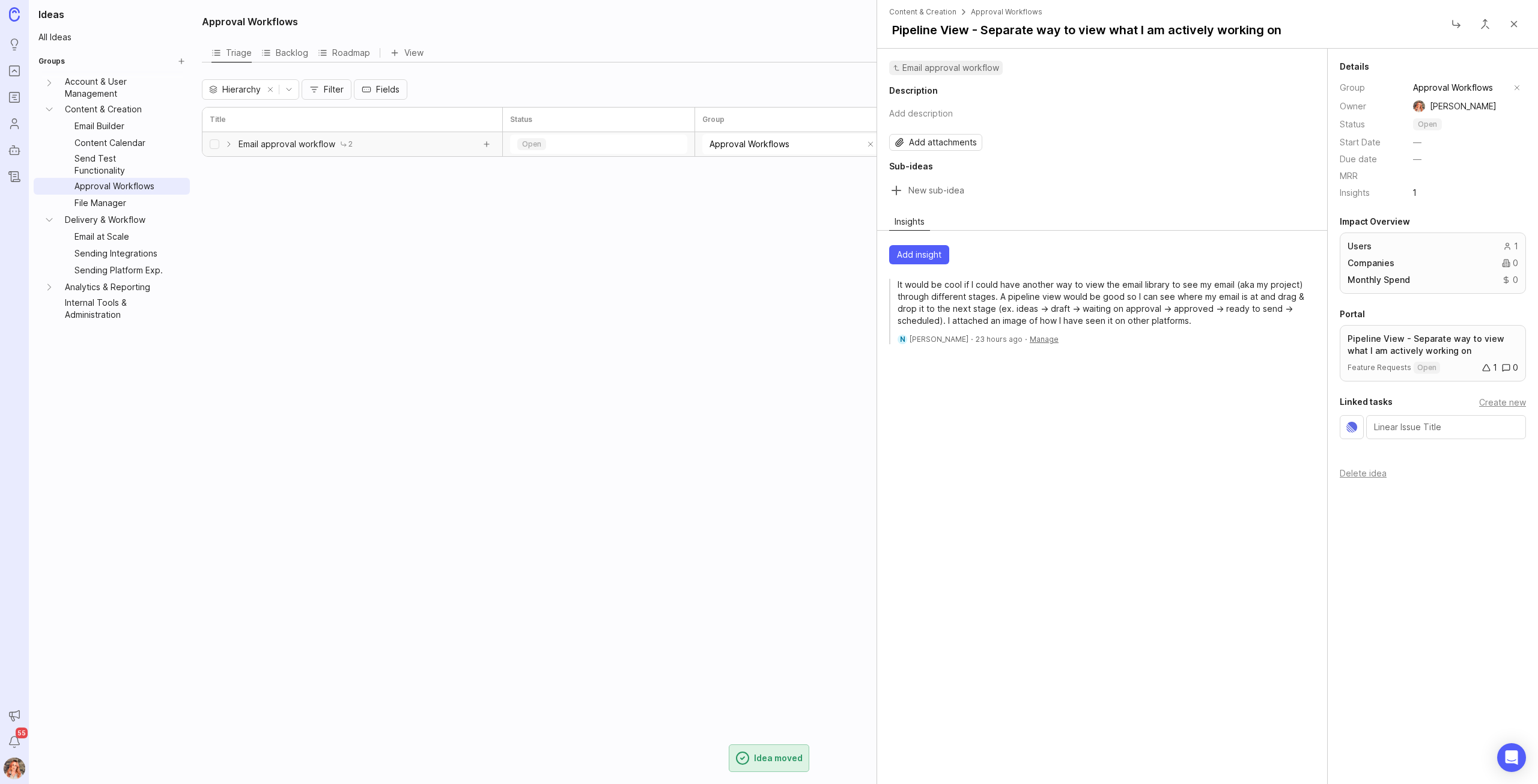
click at [229, 145] on icon at bounding box center [229, 144] width 3 height 5
click at [229, 144] on icon at bounding box center [229, 144] width 10 height 9
